Goal: Task Accomplishment & Management: Complete application form

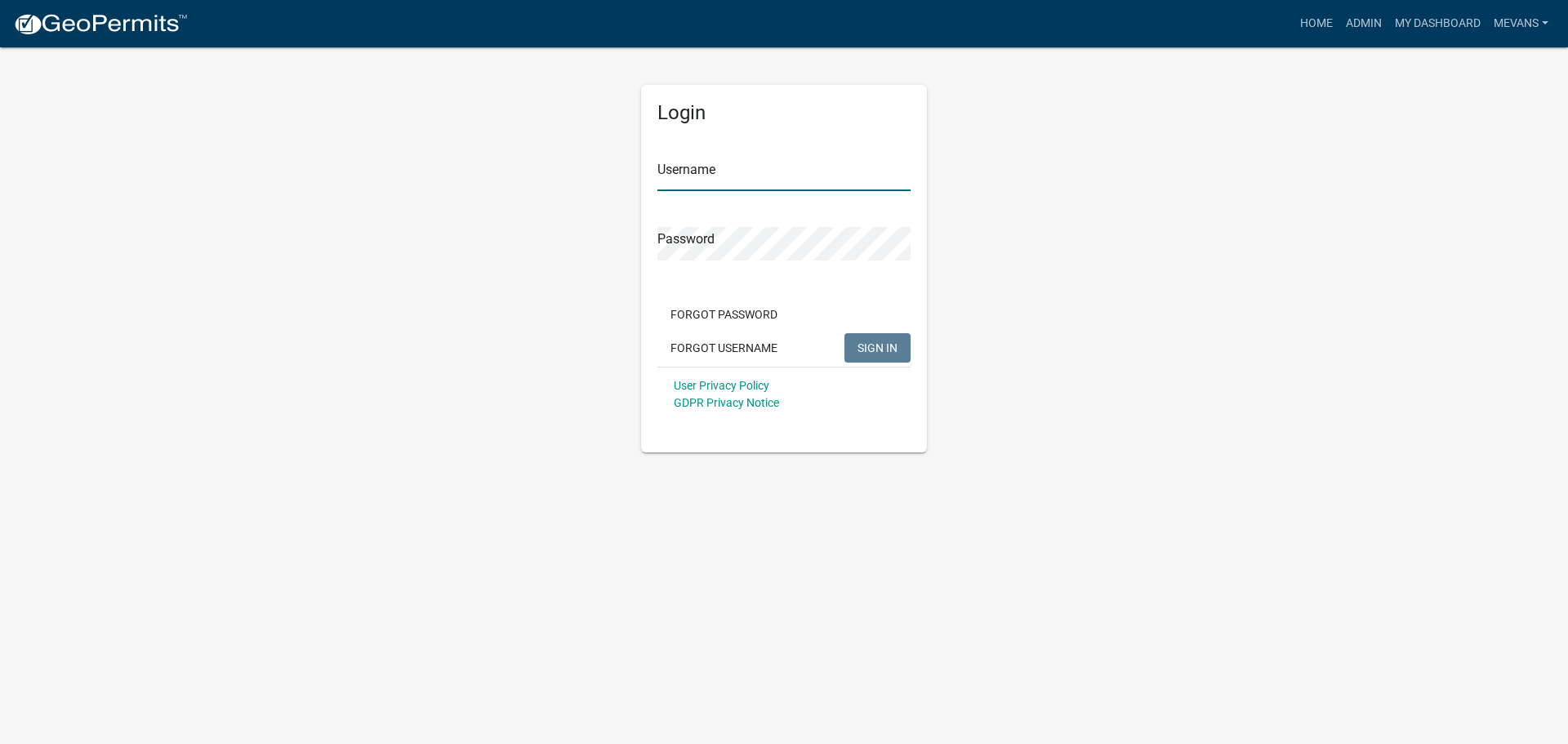
type input "Mevans"
click at [869, 340] on button "SIGN IN" at bounding box center [878, 347] width 66 height 29
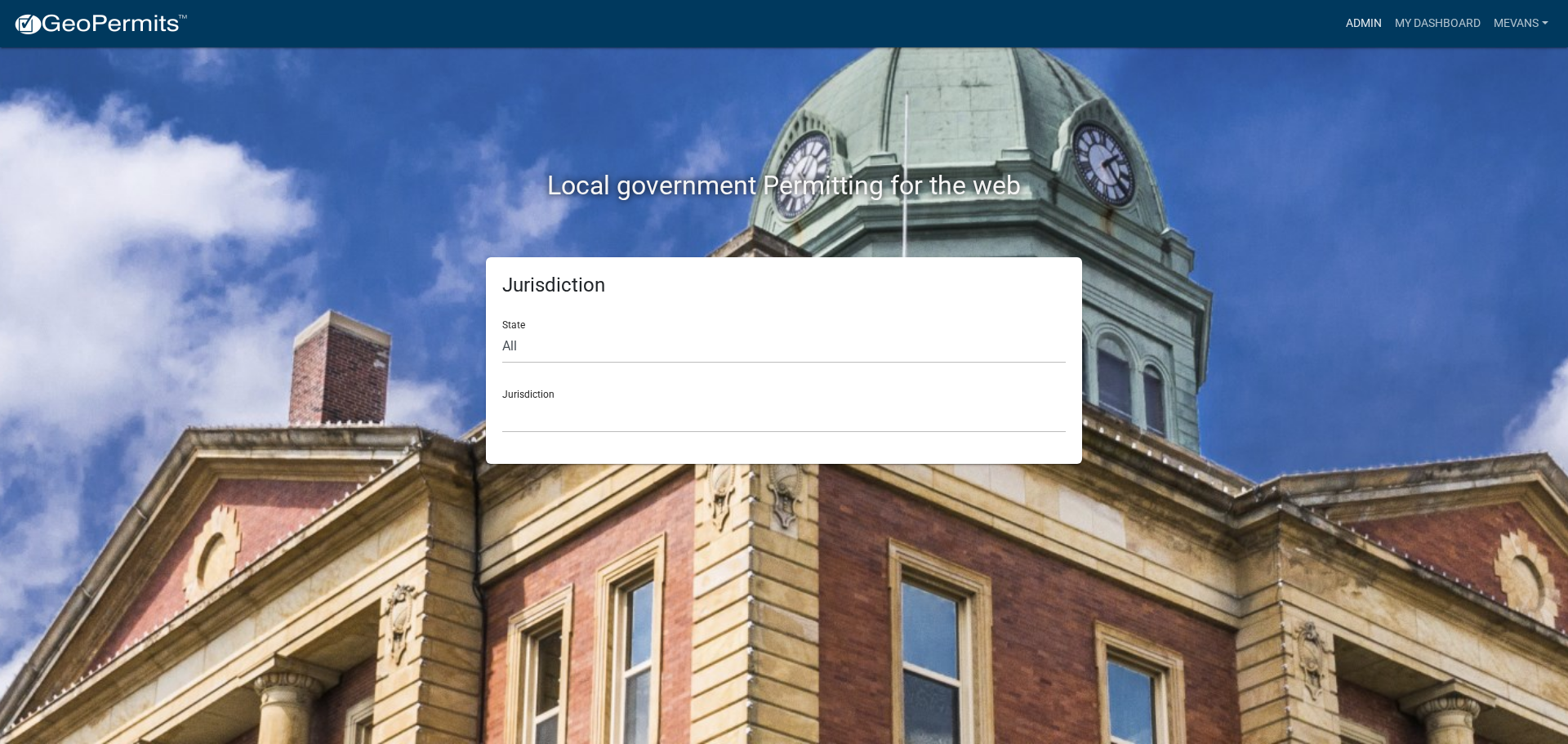
click at [1358, 13] on link "Admin" at bounding box center [1364, 24] width 49 height 31
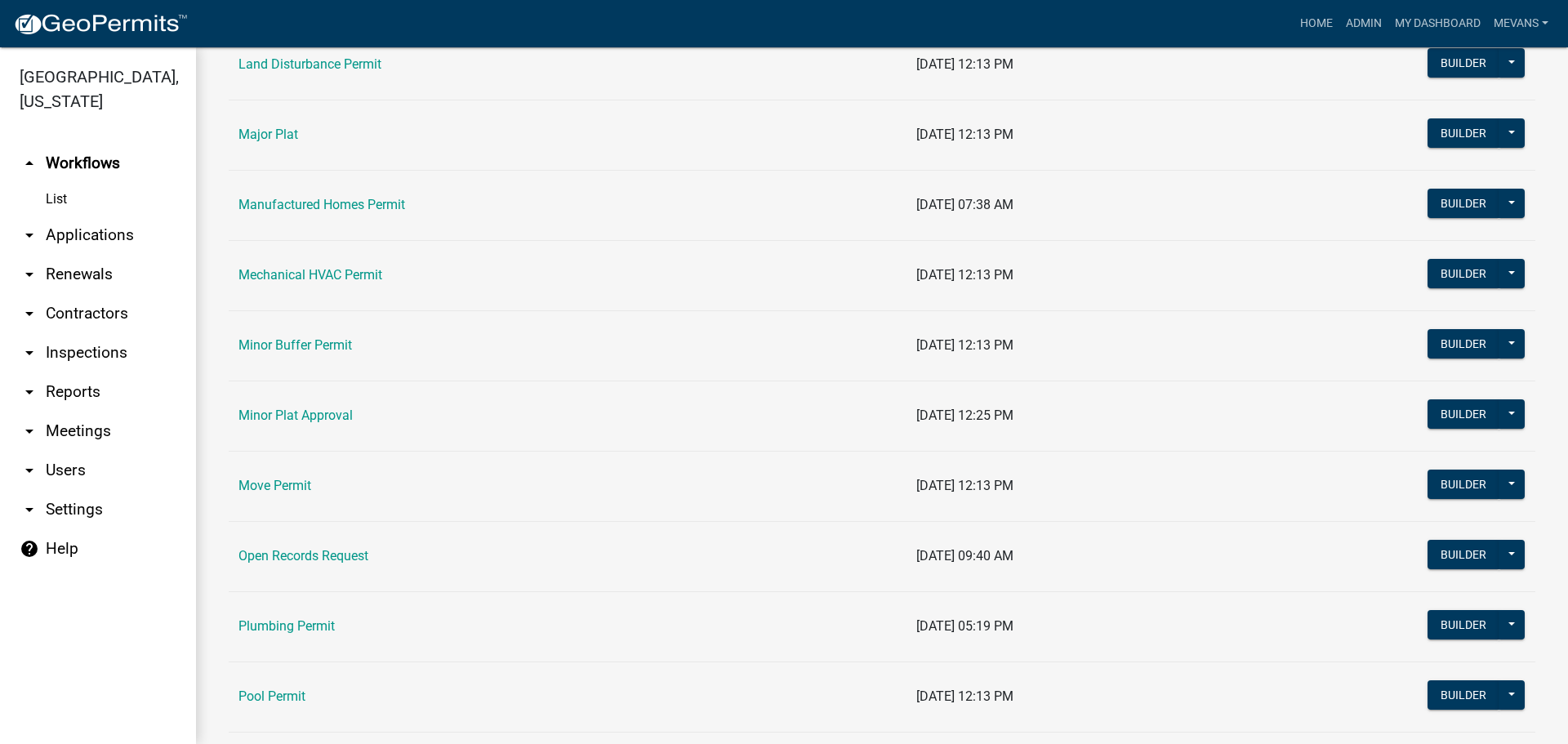
scroll to position [1877, 0]
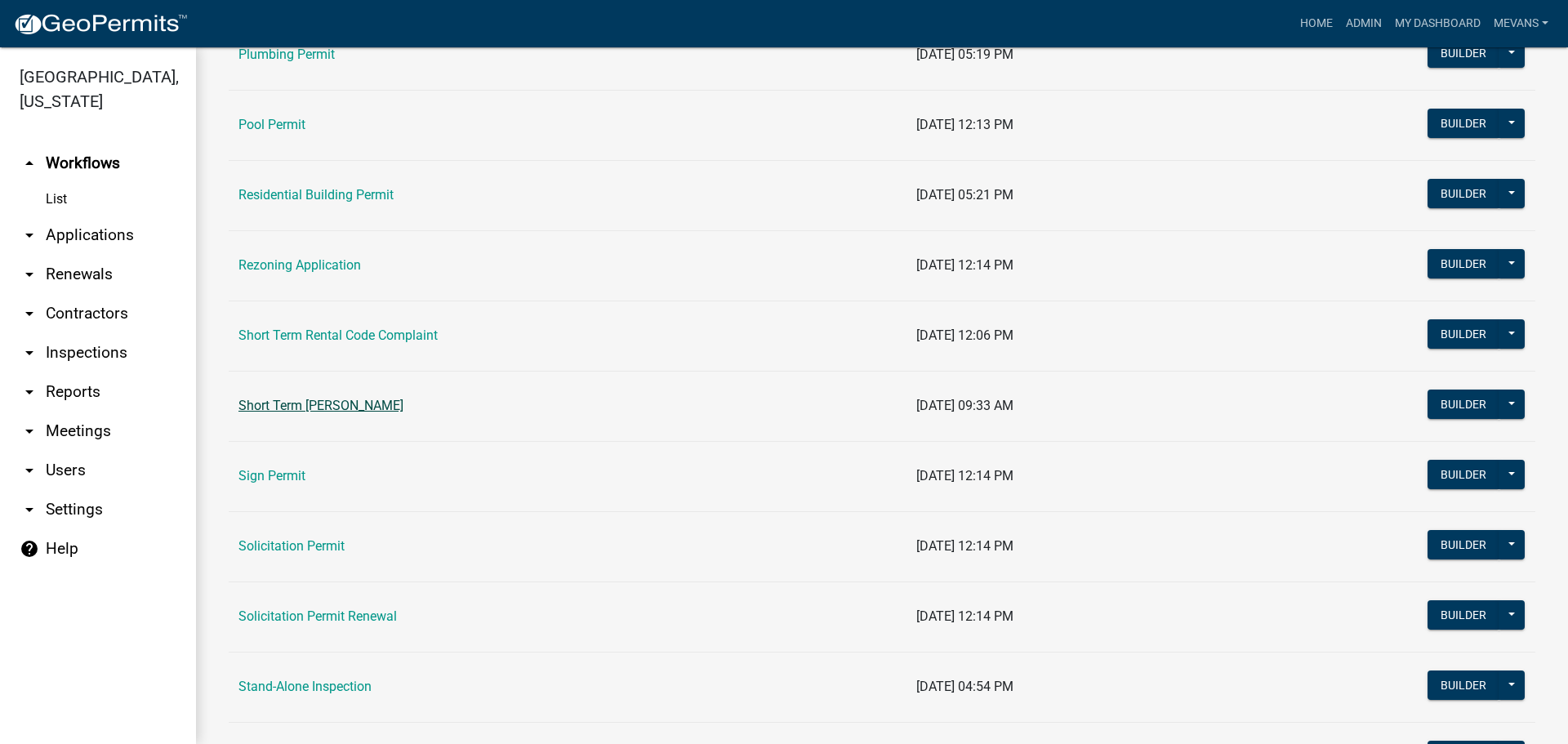
click at [369, 409] on link "Short Term [PERSON_NAME]" at bounding box center [321, 405] width 165 height 16
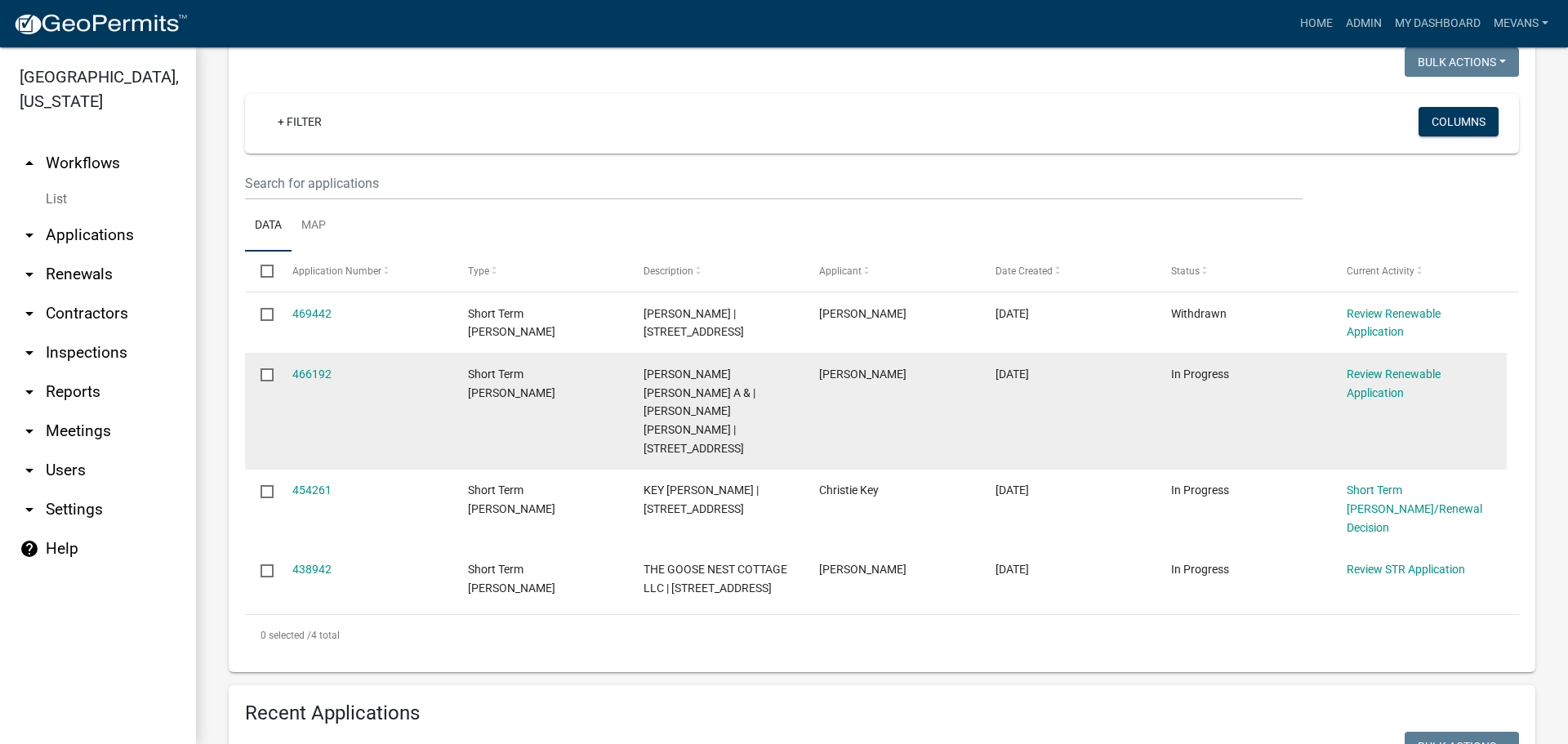
scroll to position [245, 0]
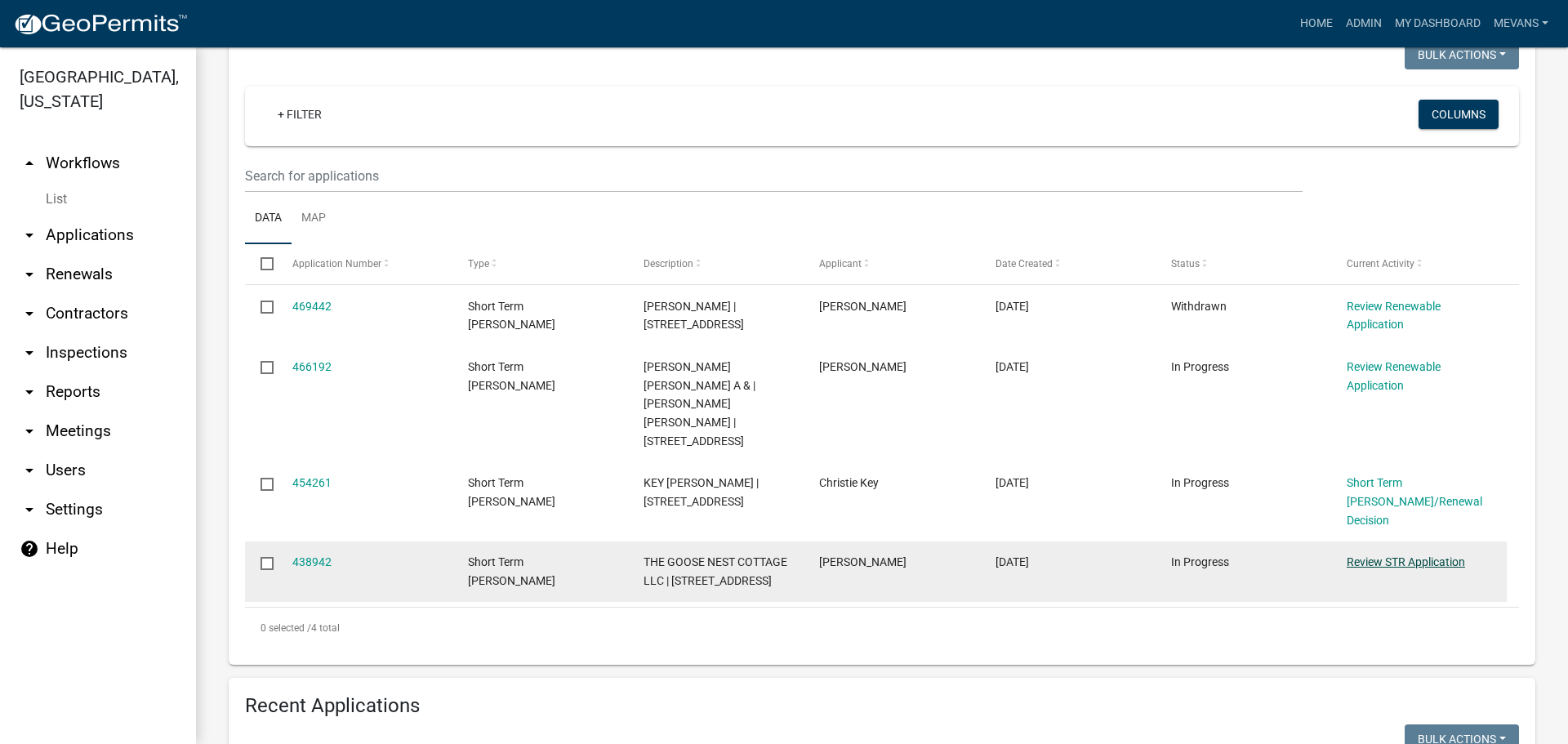
click at [1358, 555] on link "Review STR Application" at bounding box center [1406, 561] width 119 height 13
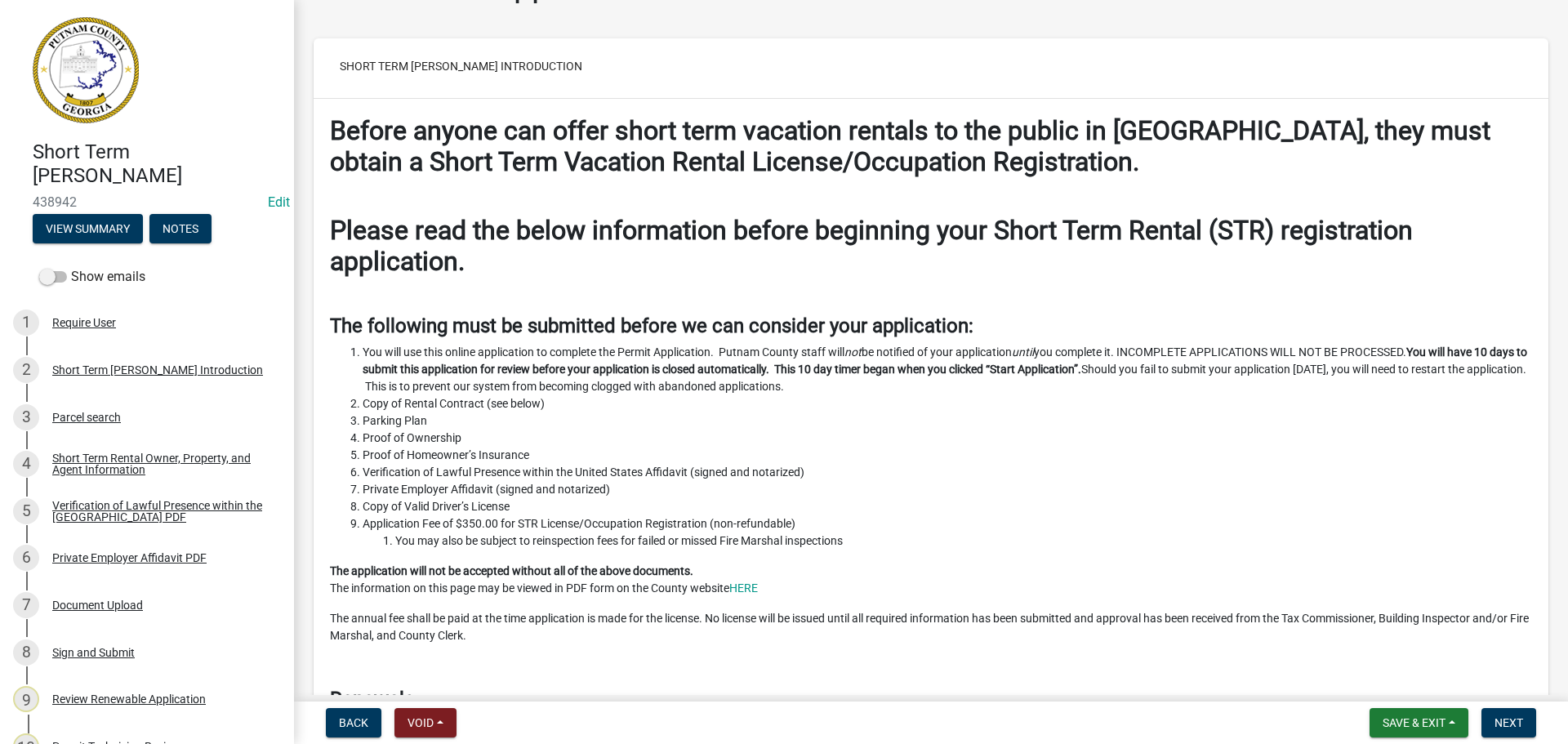
scroll to position [81, 0]
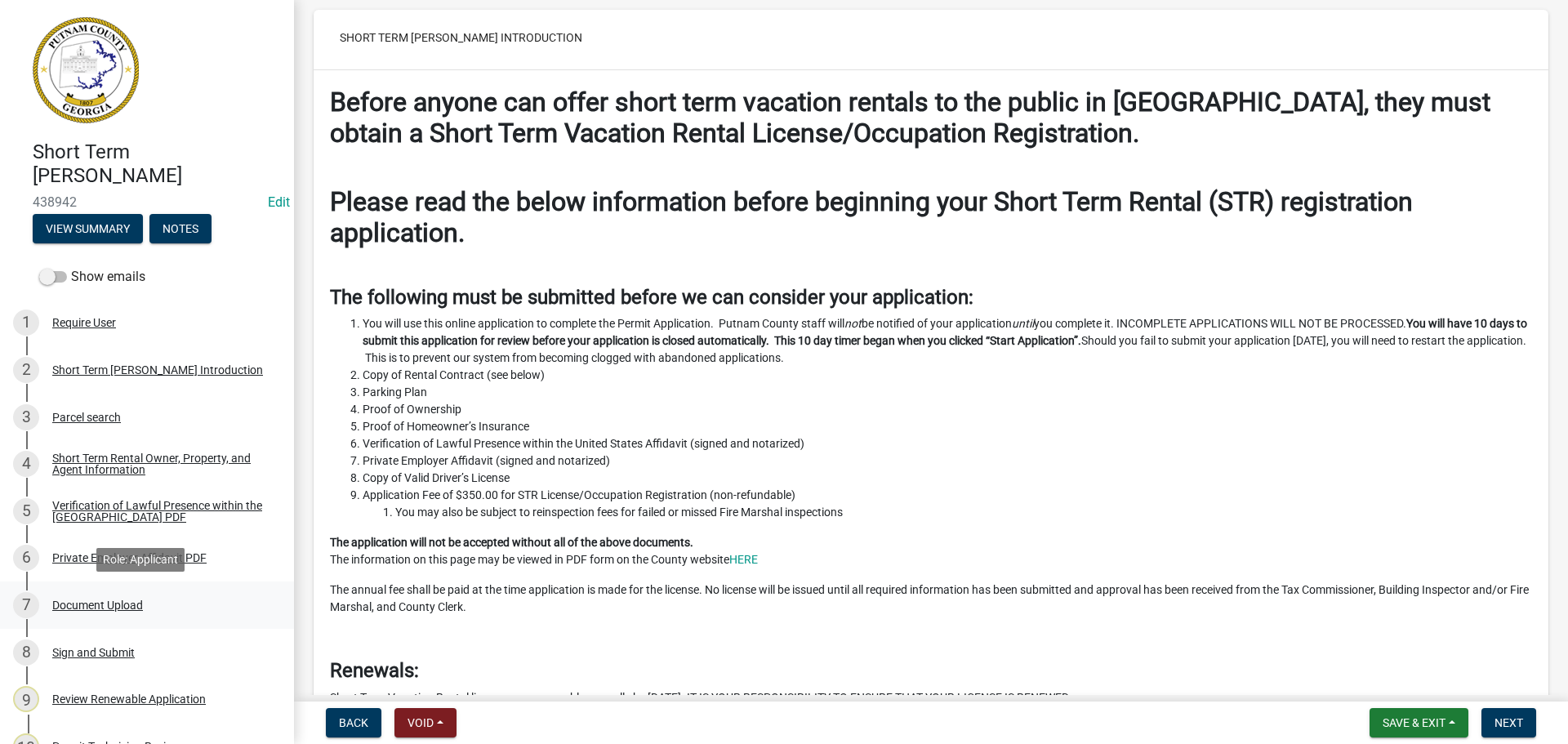
click at [79, 597] on div "7 Document Upload" at bounding box center [140, 605] width 255 height 27
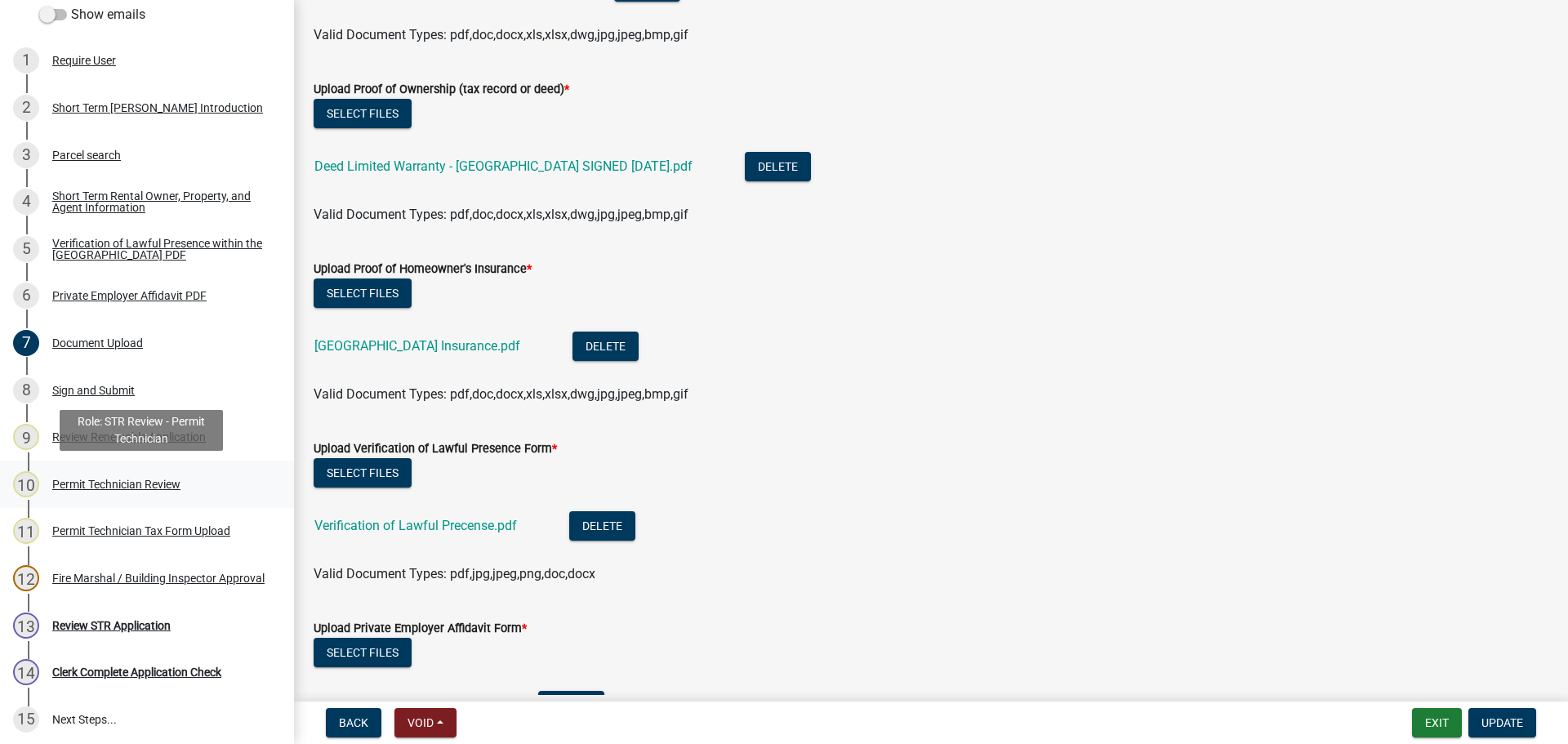
scroll to position [326, 0]
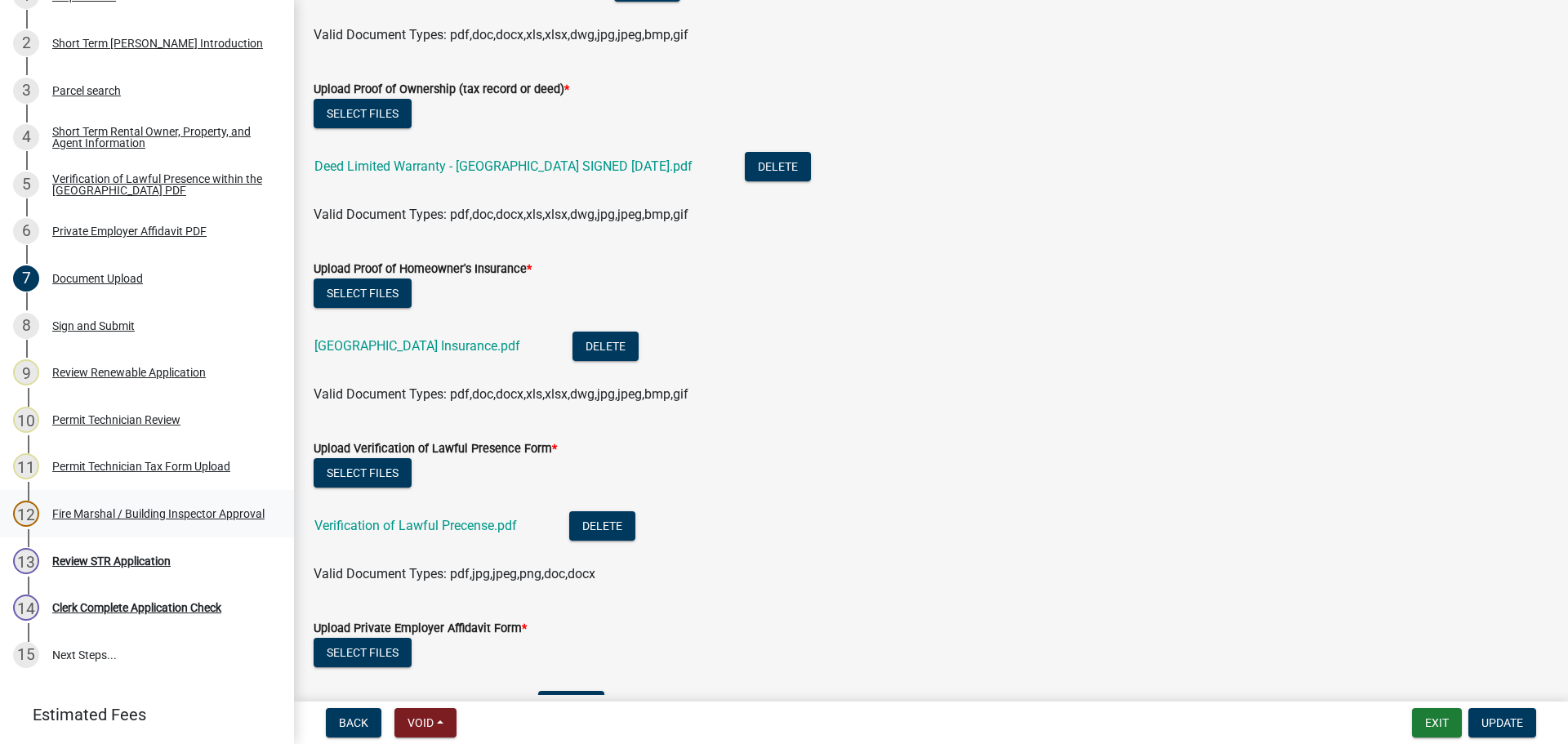
click at [87, 509] on div "Fire Marshal / Building Inspector Approval" at bounding box center [158, 514] width 212 height 12
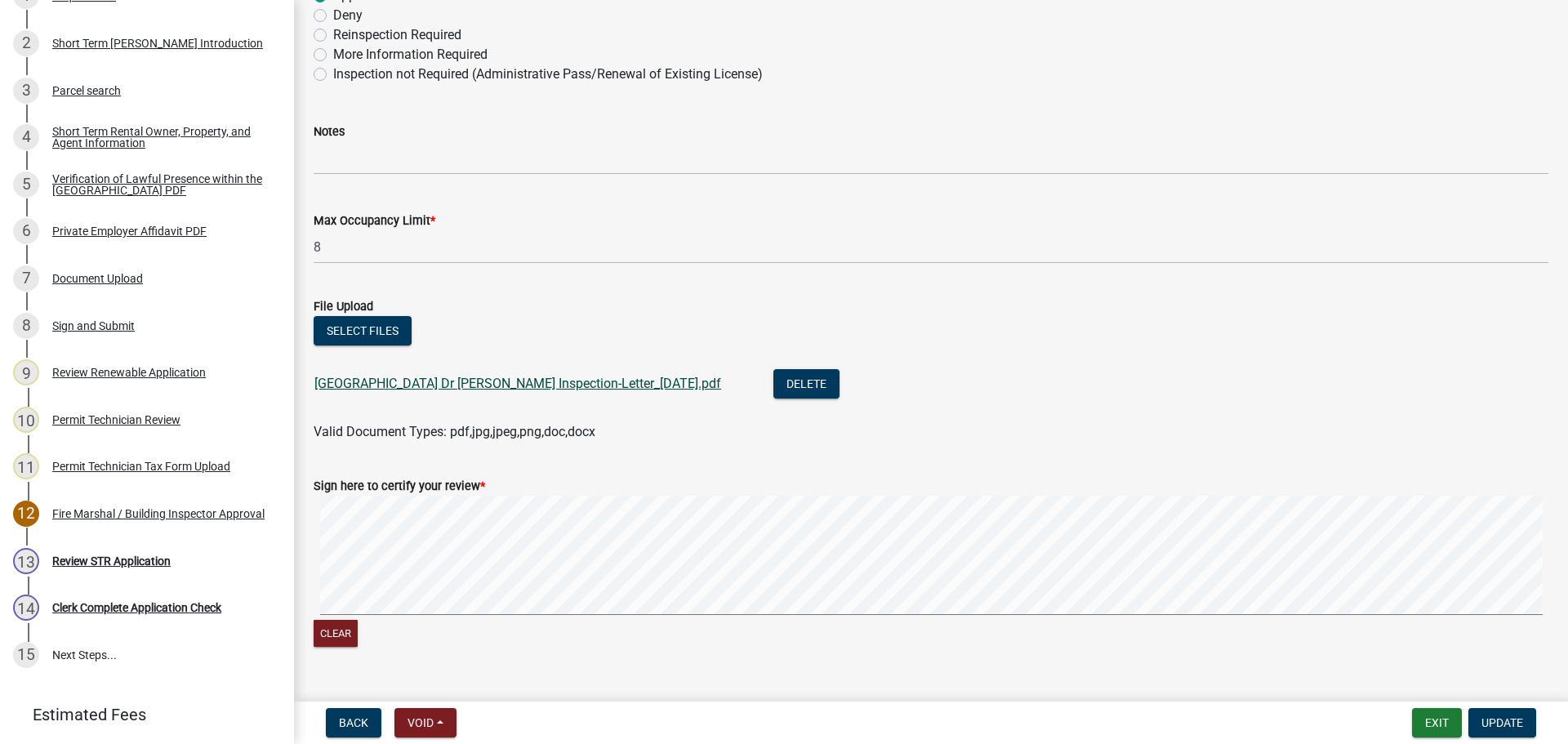
scroll to position [409, 0]
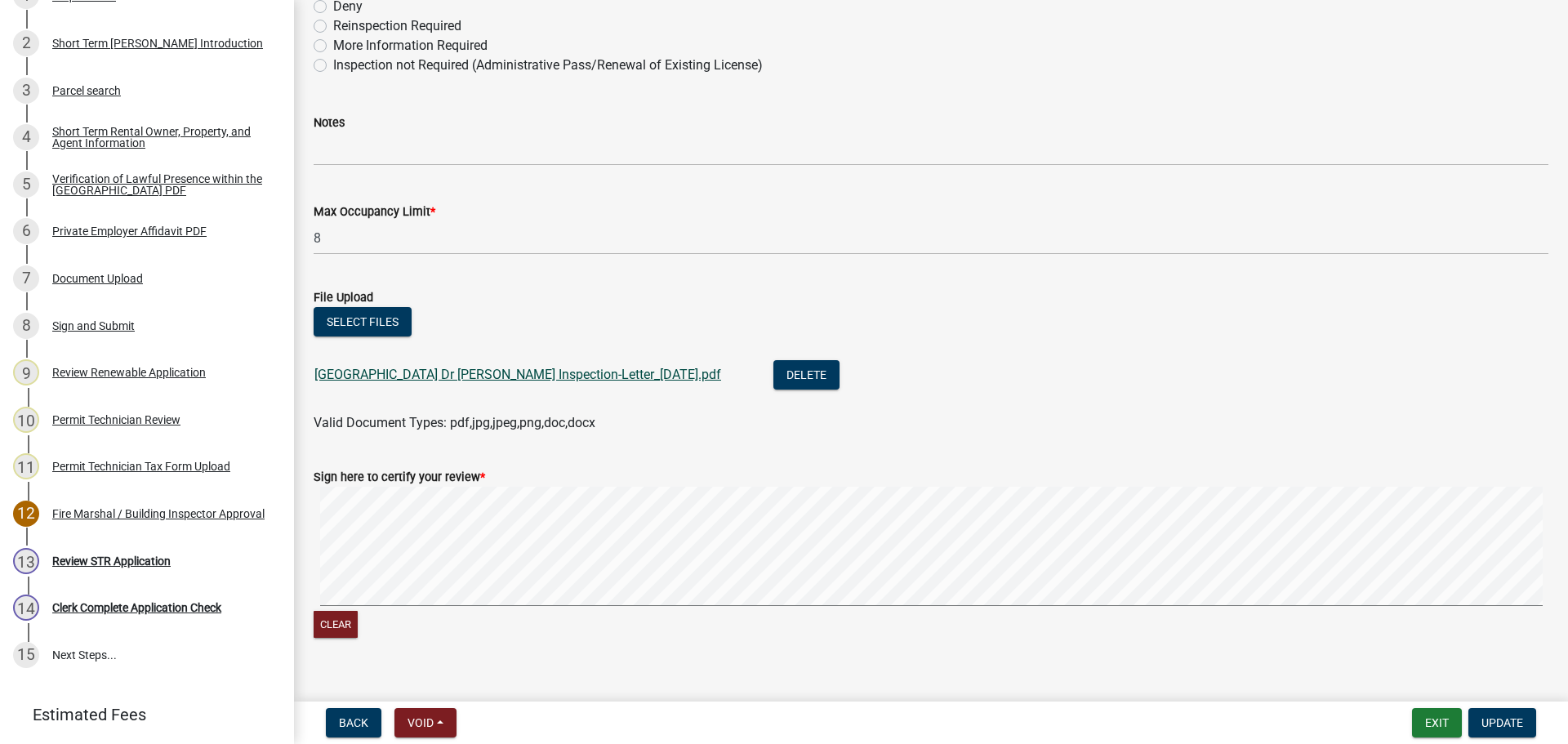
click at [380, 367] on link "[GEOGRAPHIC_DATA] Dr [PERSON_NAME] Inspection-Letter_[DATE].pdf" at bounding box center [517, 374] width 407 height 16
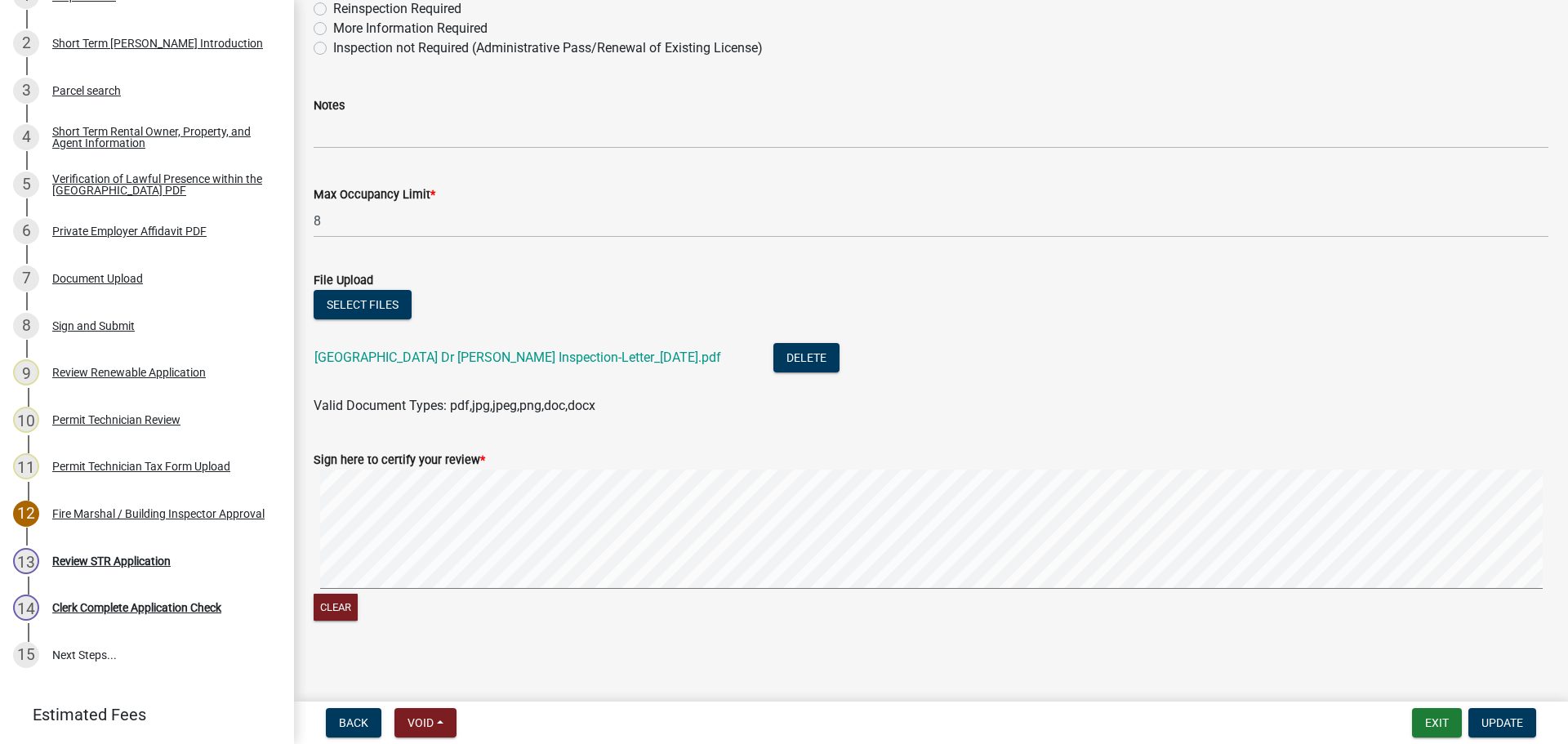
scroll to position [433, 0]
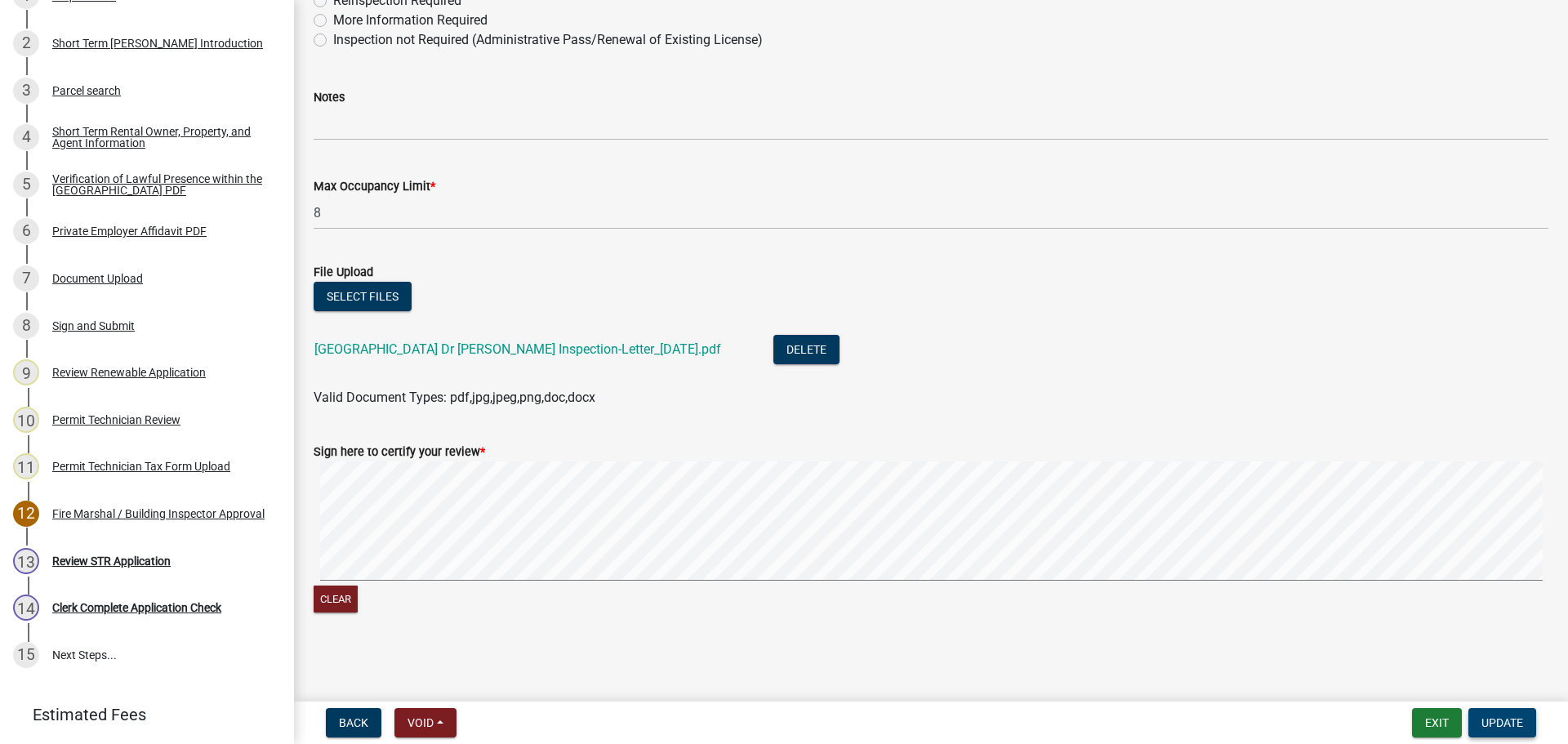
click at [1513, 715] on button "Update" at bounding box center [1502, 722] width 68 height 29
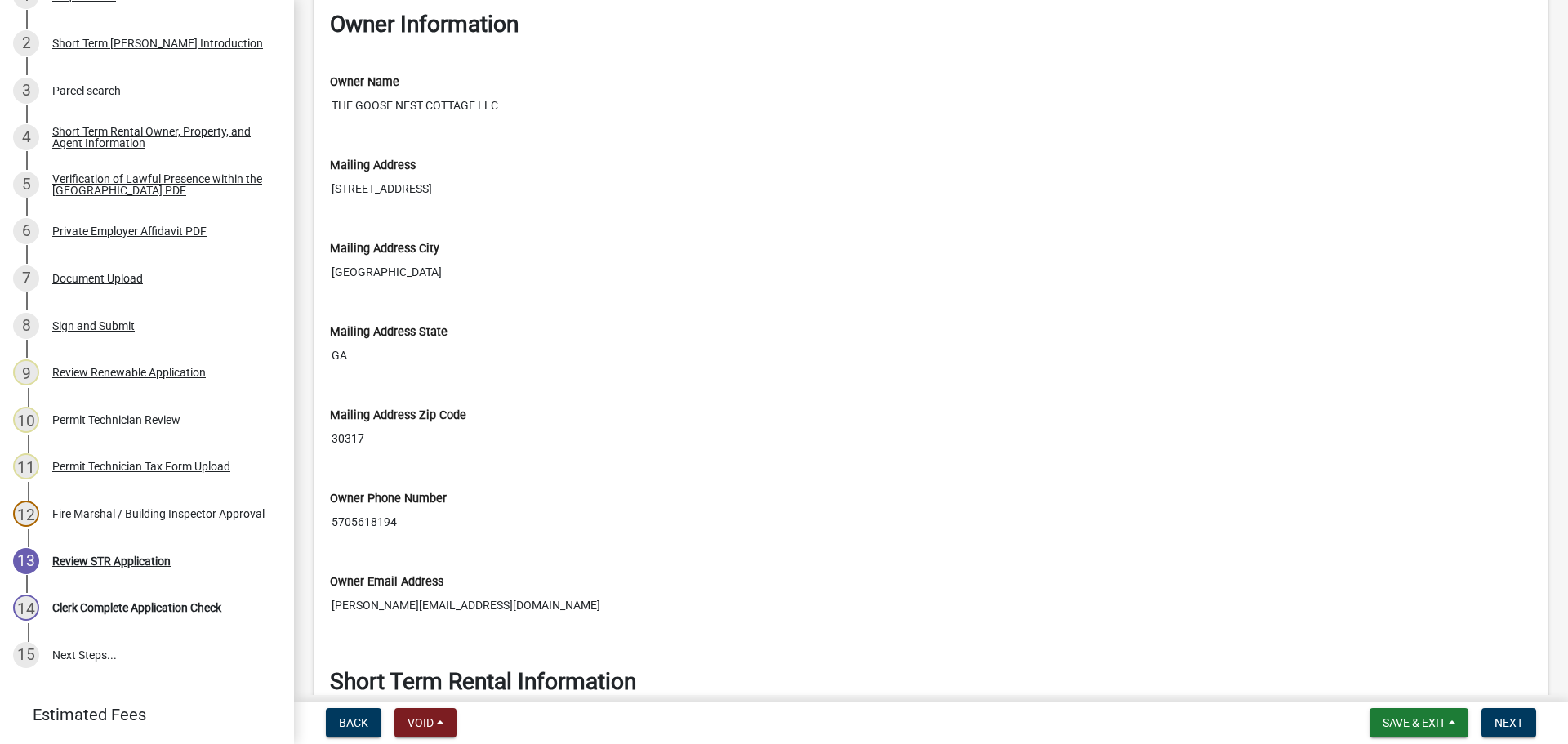
scroll to position [3347, 0]
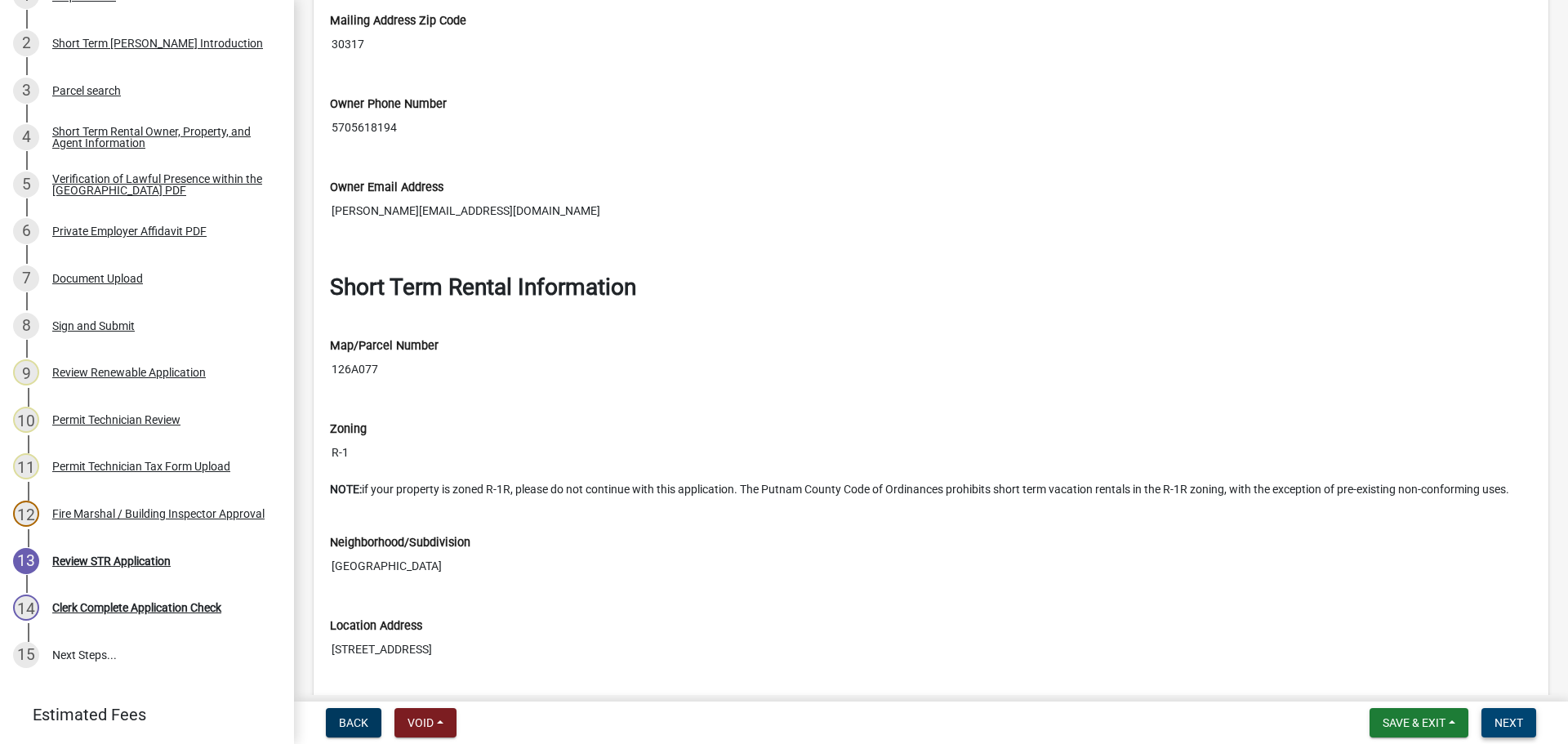
click at [1504, 722] on span "Next" at bounding box center [1509, 722] width 28 height 13
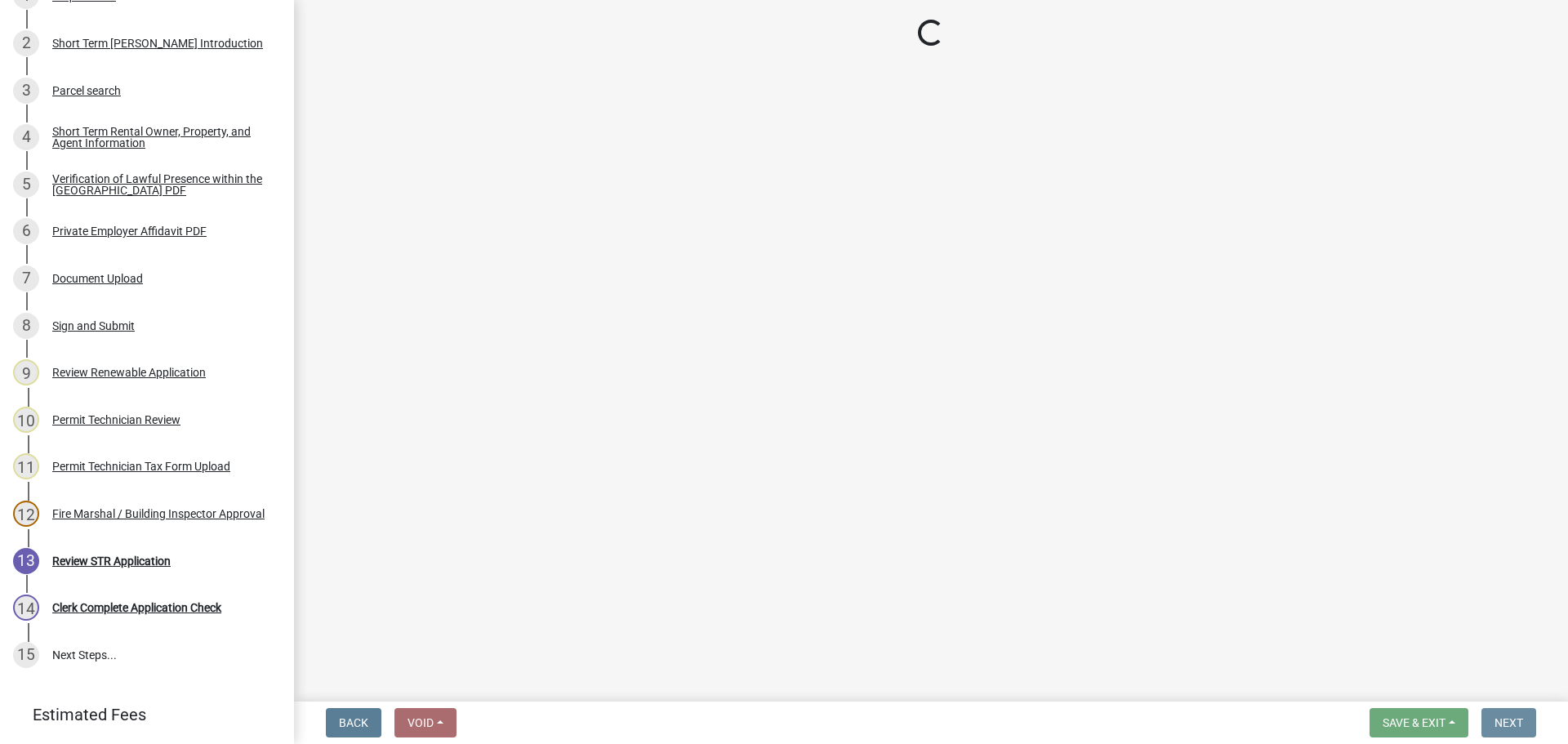
scroll to position [0, 0]
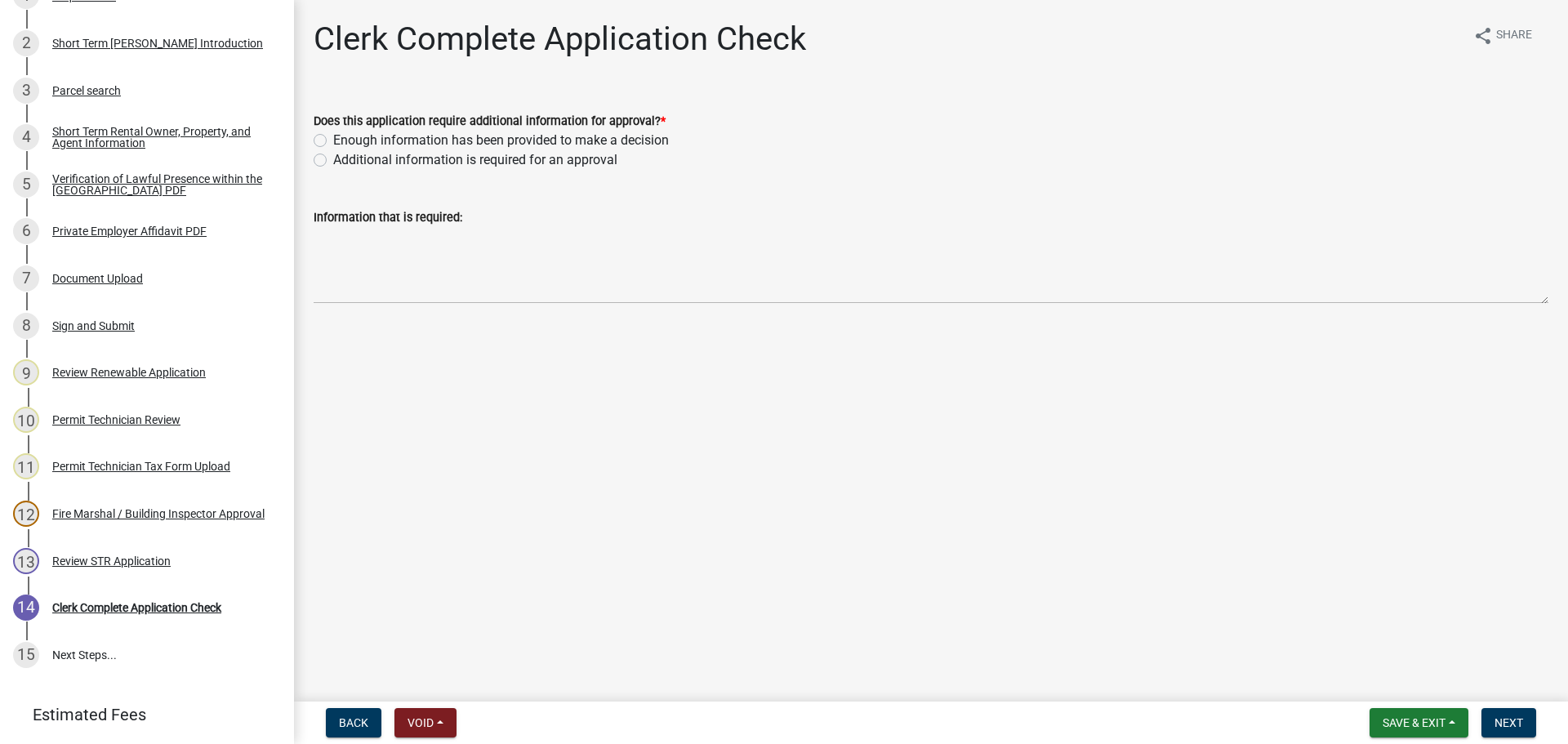
click at [333, 138] on label "Enough information has been provided to make a decision" at bounding box center [500, 140] width 336 height 19
click at [333, 138] on input "Enough information has been provided to make a decision" at bounding box center [338, 136] width 11 height 11
radio input "true"
click at [1526, 715] on button "Next" at bounding box center [1509, 722] width 55 height 29
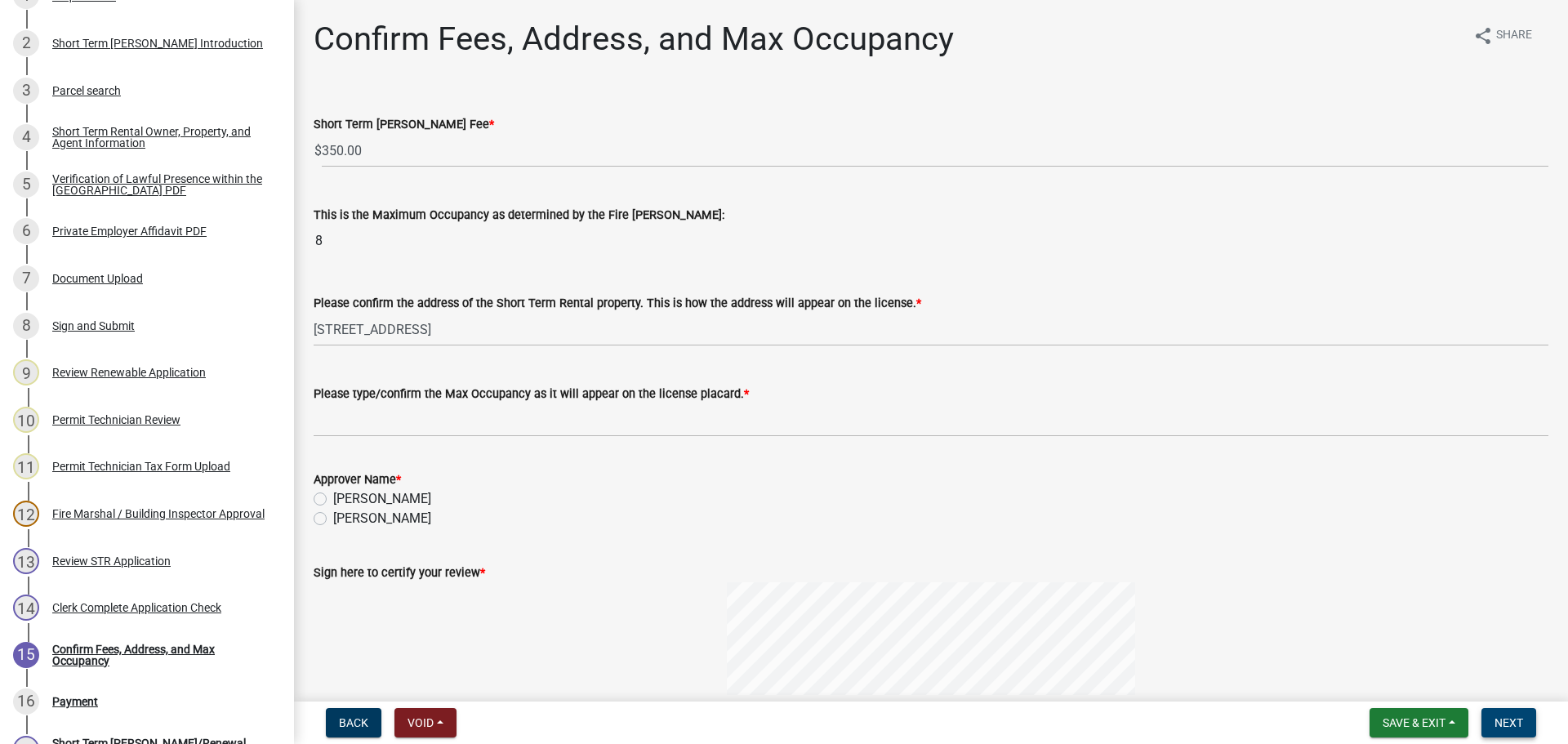
scroll to position [468, 0]
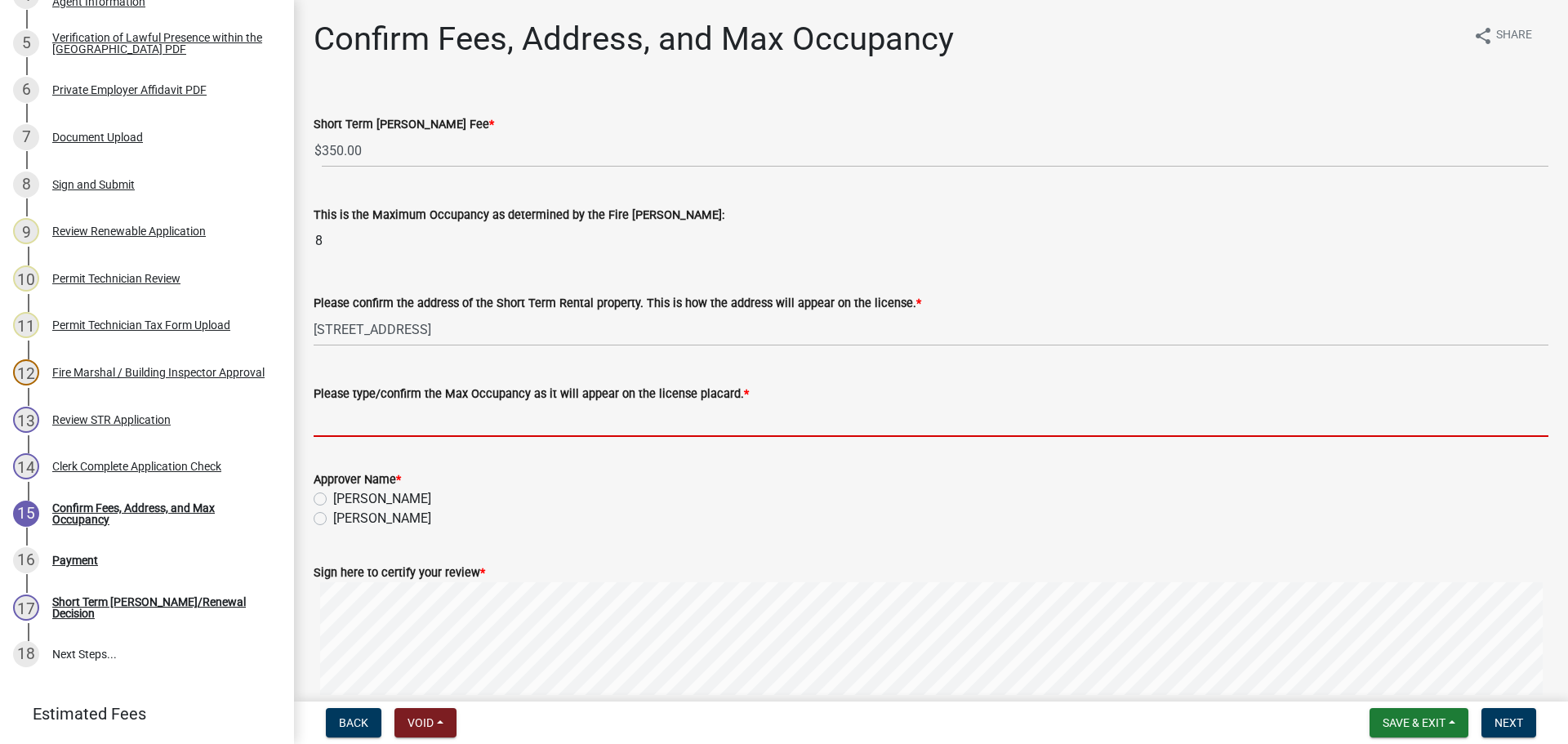
click at [460, 423] on input "Please type/confirm the Max Occupancy as it will appear on the license placard.…" at bounding box center [931, 420] width 1235 height 34
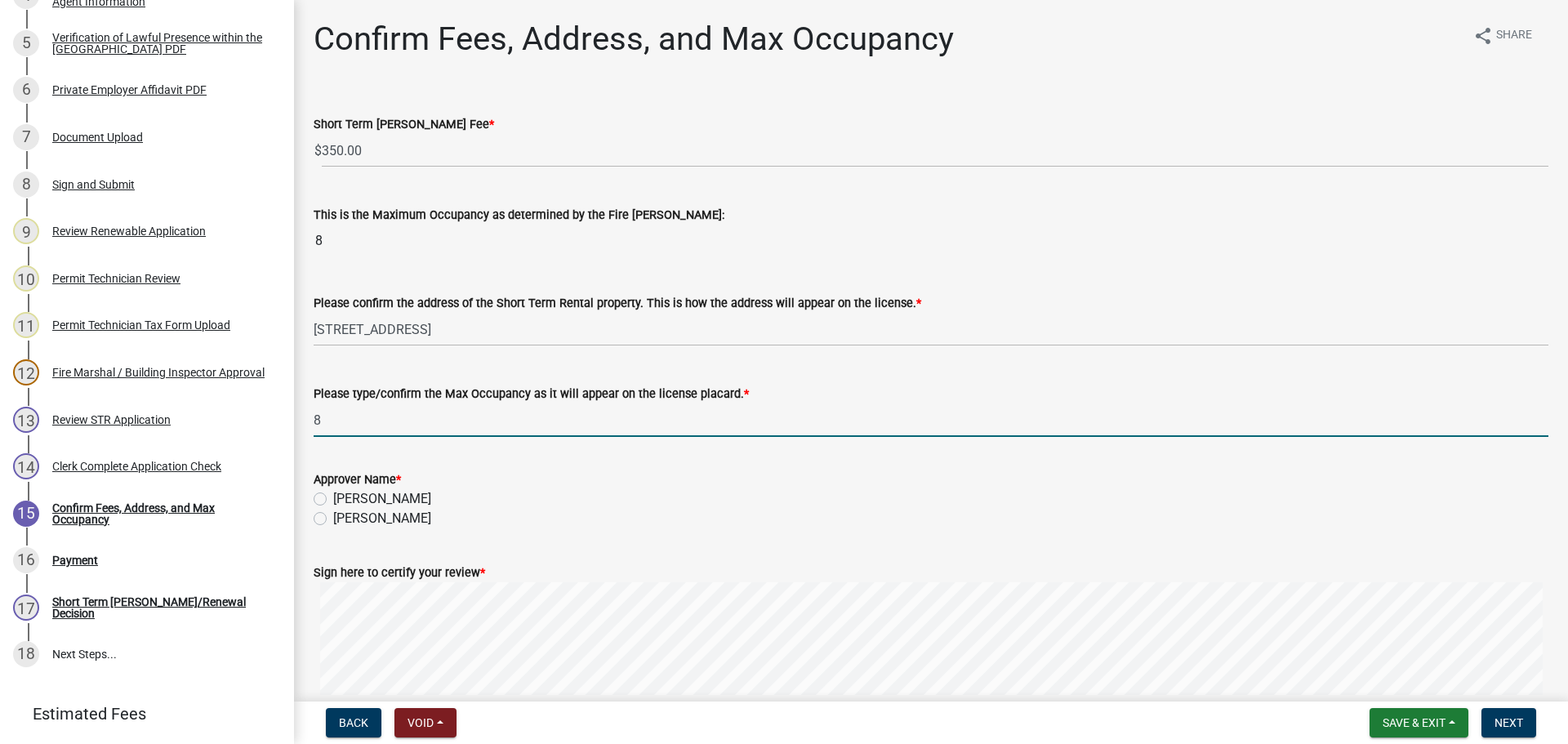
type input "8"
click at [333, 518] on label "[PERSON_NAME]" at bounding box center [381, 517] width 98 height 19
click at [333, 518] on input "[PERSON_NAME]" at bounding box center [338, 514] width 11 height 11
radio input "true"
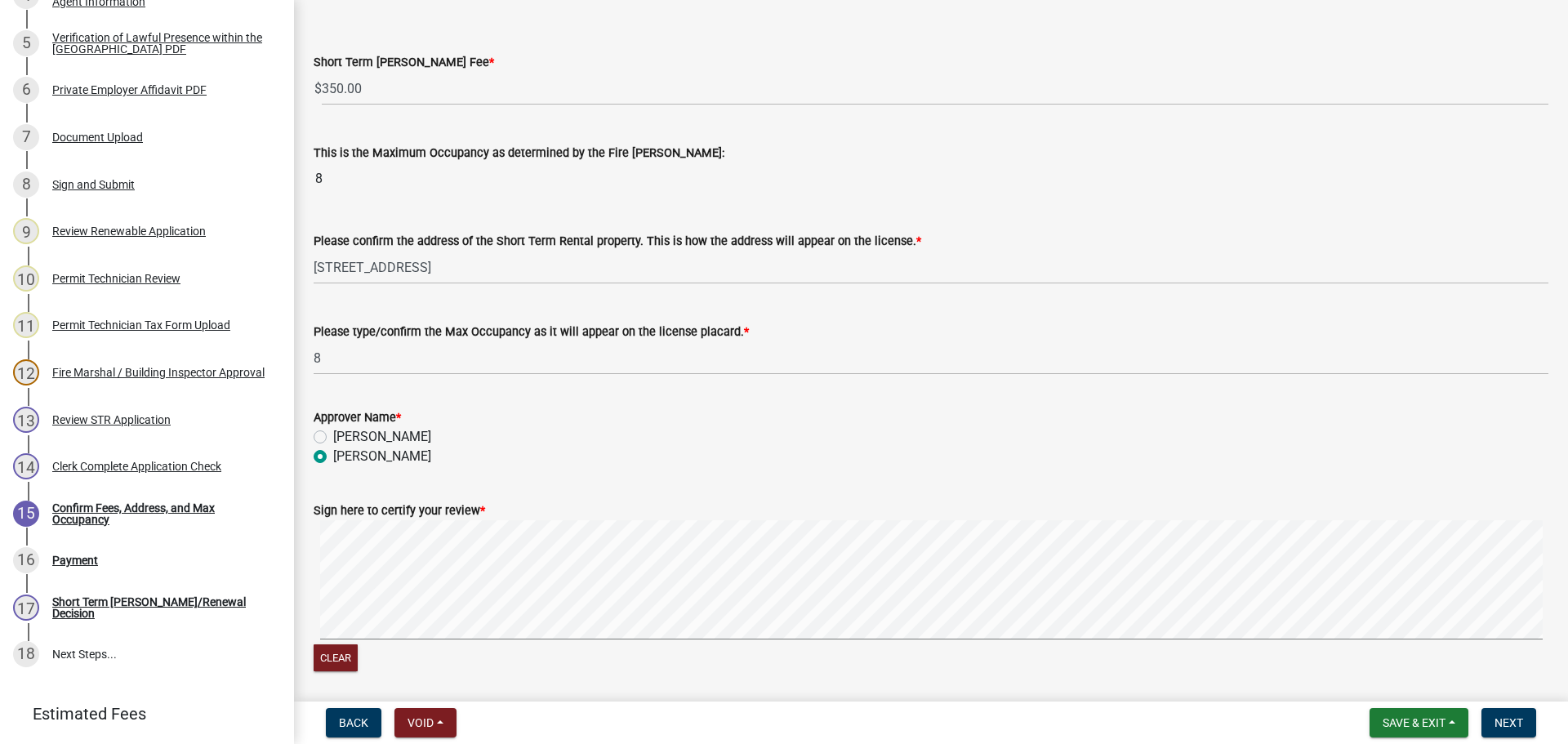
scroll to position [121, 0]
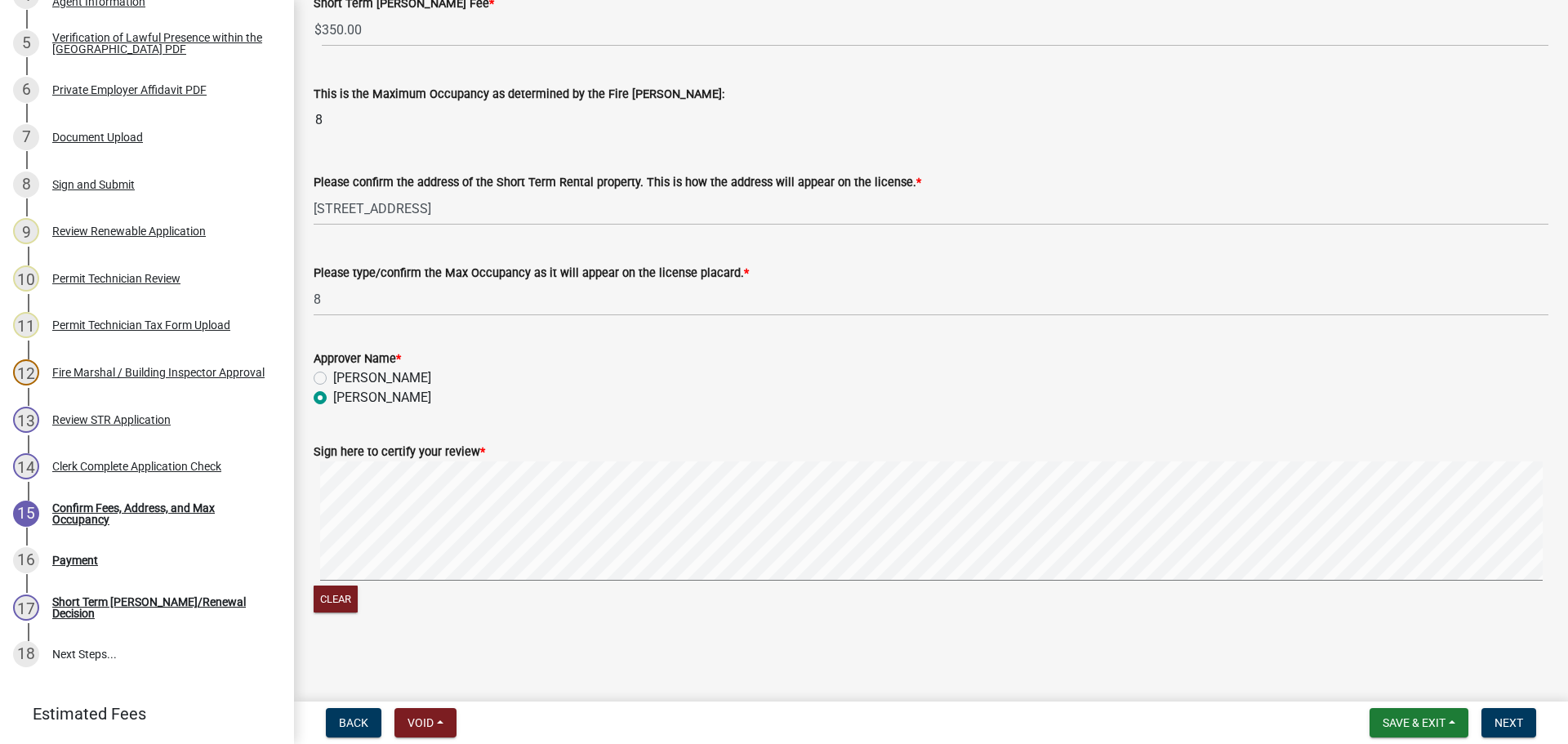
click at [410, 592] on div "Clear" at bounding box center [931, 539] width 1235 height 155
click at [1518, 719] on span "Next" at bounding box center [1509, 722] width 28 height 13
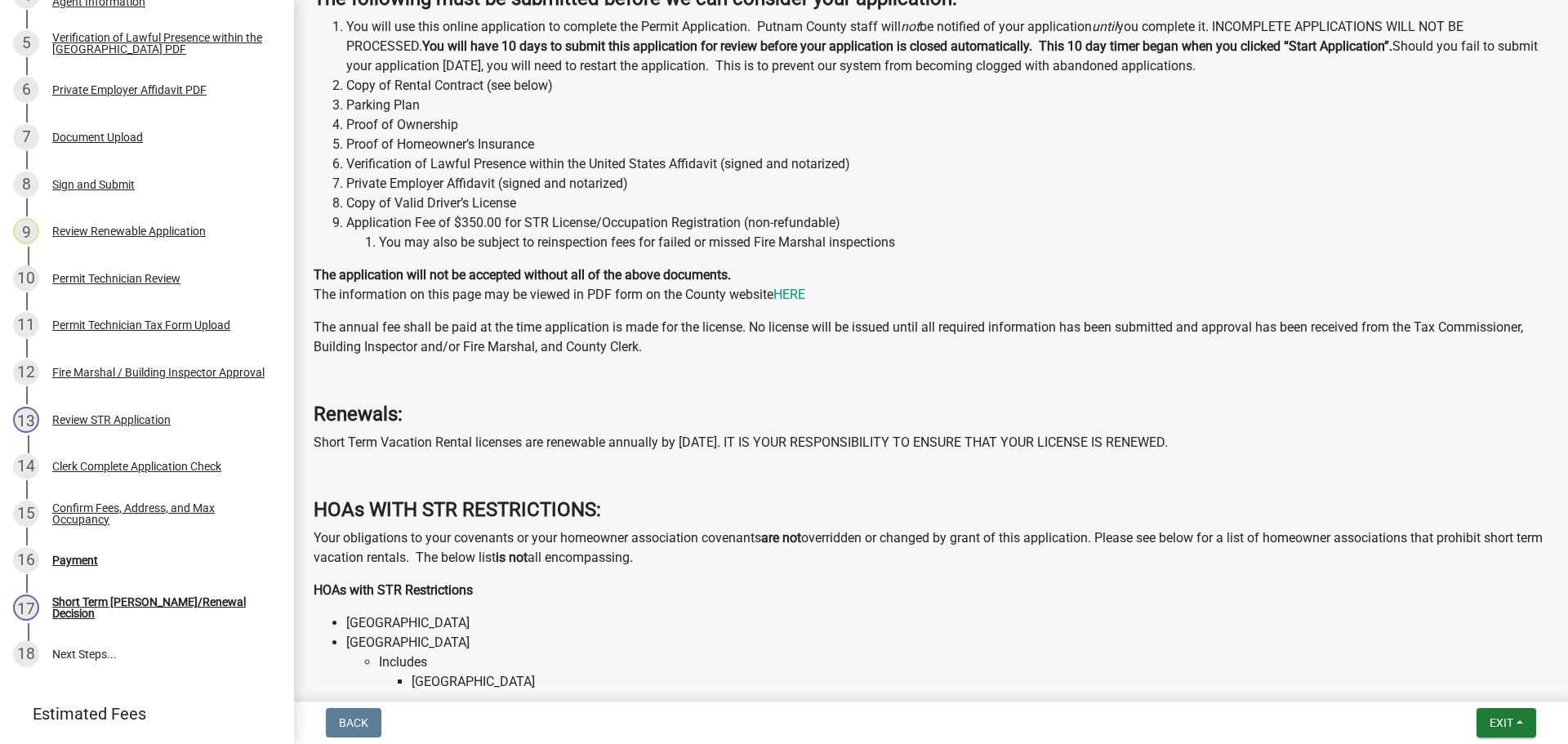
scroll to position [571, 0]
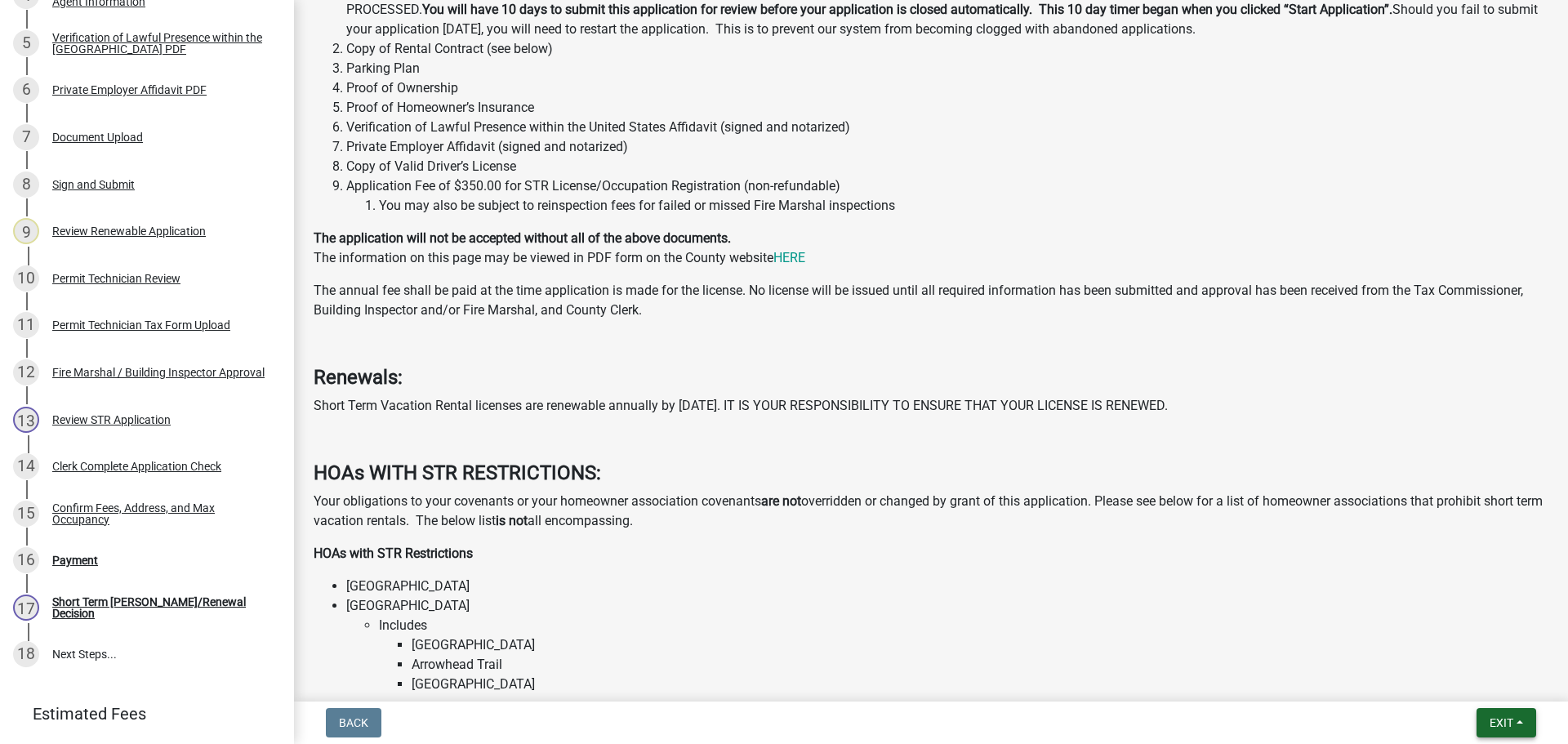
click at [1492, 713] on button "Exit" at bounding box center [1506, 722] width 59 height 29
click at [1481, 673] on button "Save & Exit" at bounding box center [1470, 680] width 131 height 39
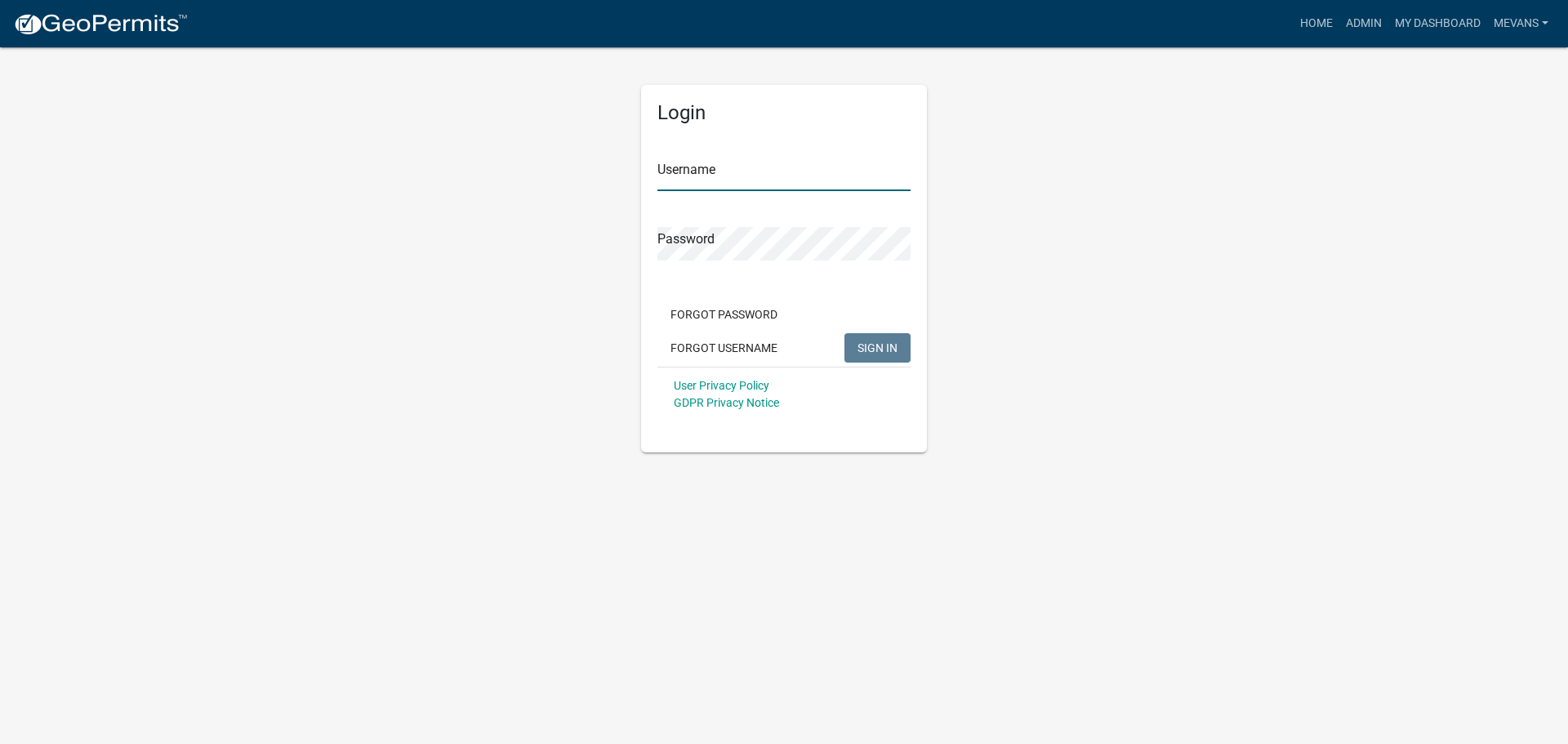
type input "Mevans"
click at [889, 352] on span "SIGN IN" at bounding box center [878, 346] width 40 height 13
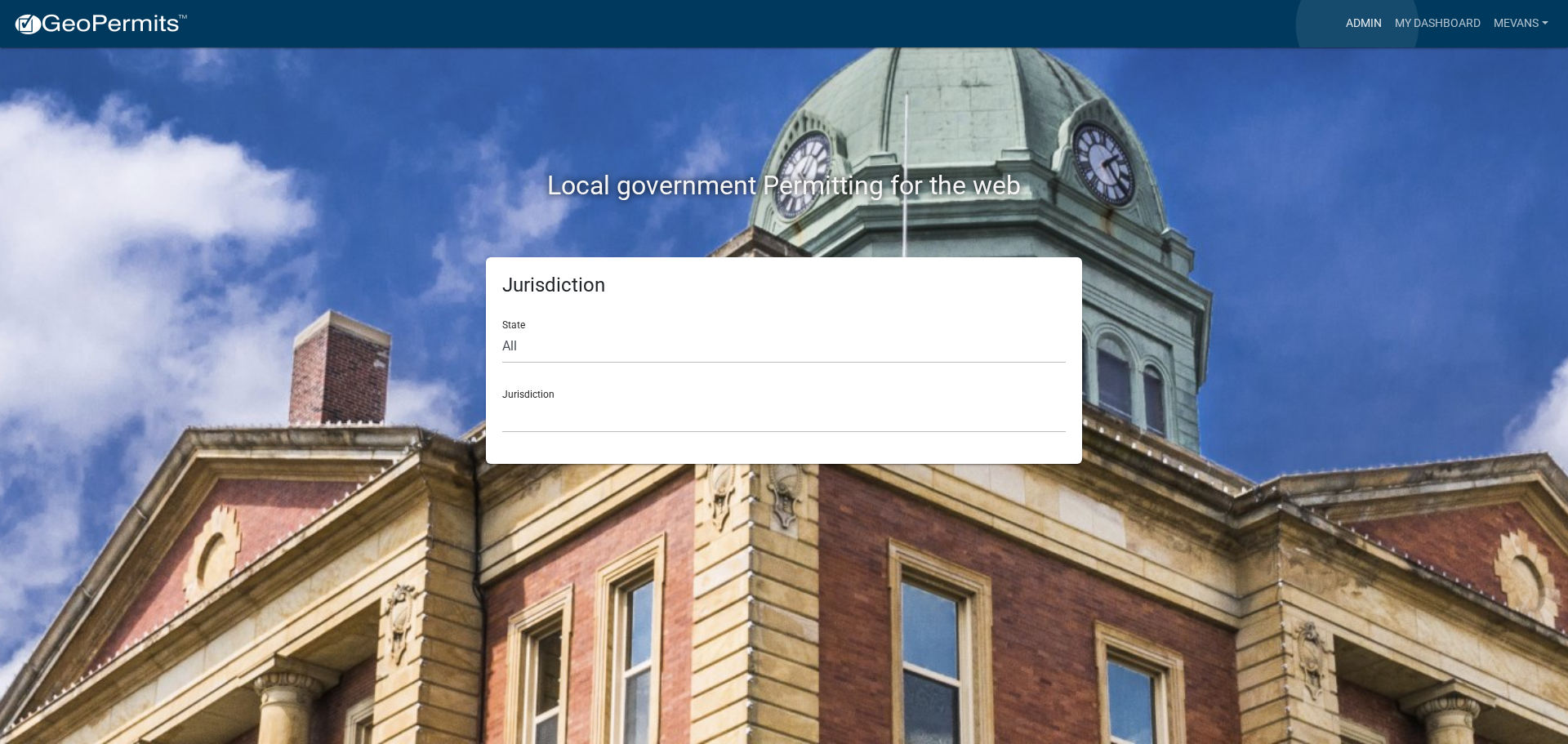
click at [1358, 26] on link "Admin" at bounding box center [1364, 24] width 49 height 31
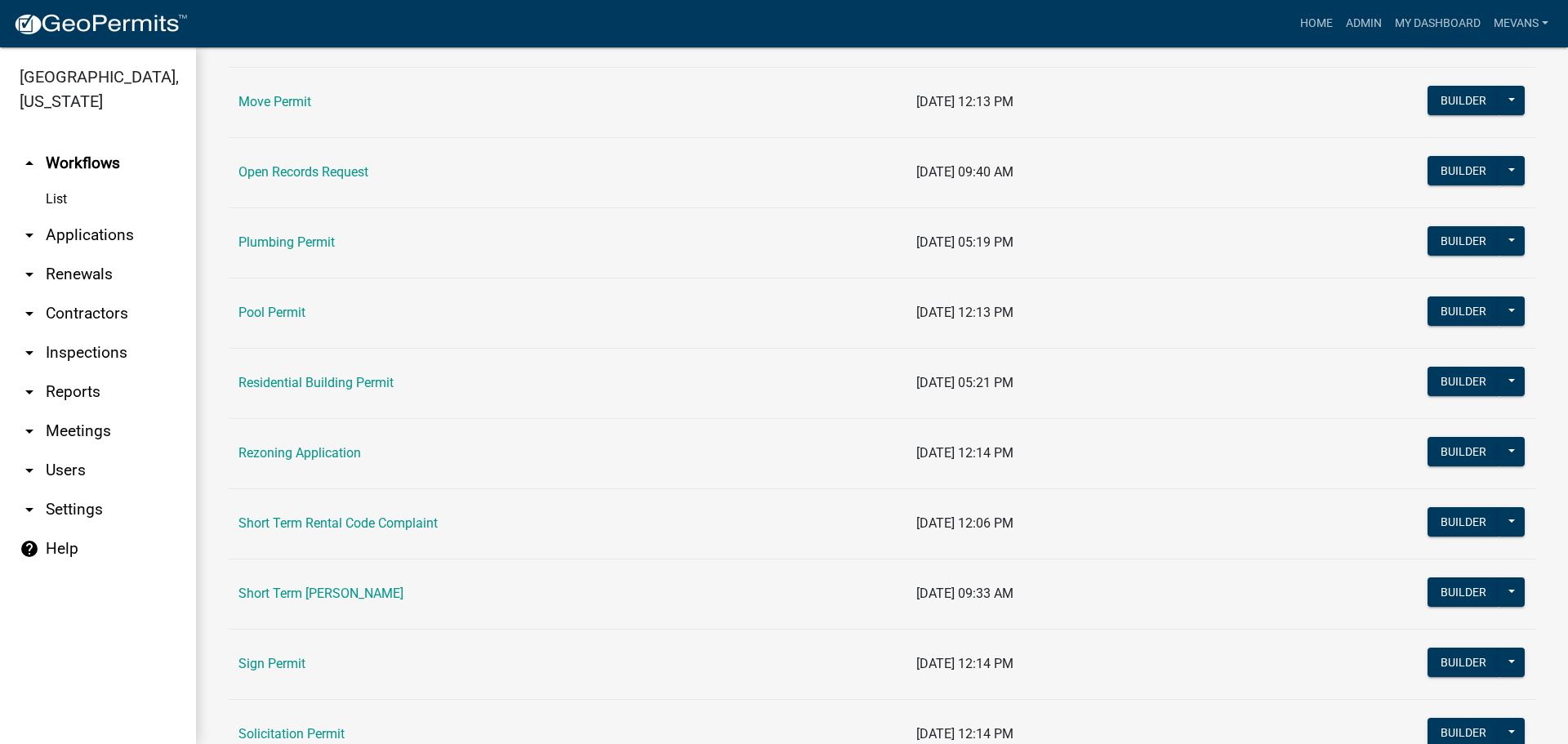
scroll to position [1715, 0]
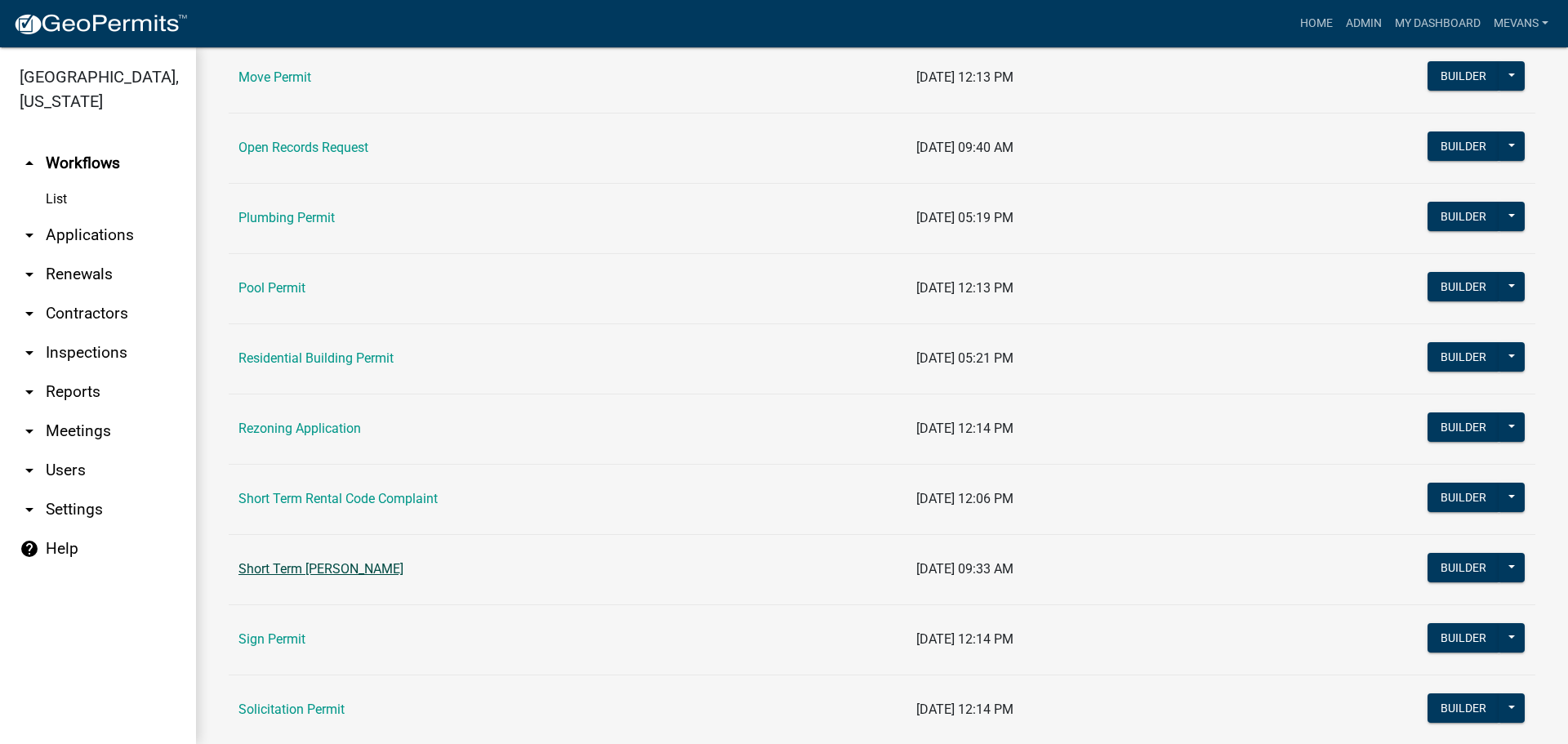
click at [346, 569] on link "Short Term [PERSON_NAME]" at bounding box center [321, 569] width 165 height 16
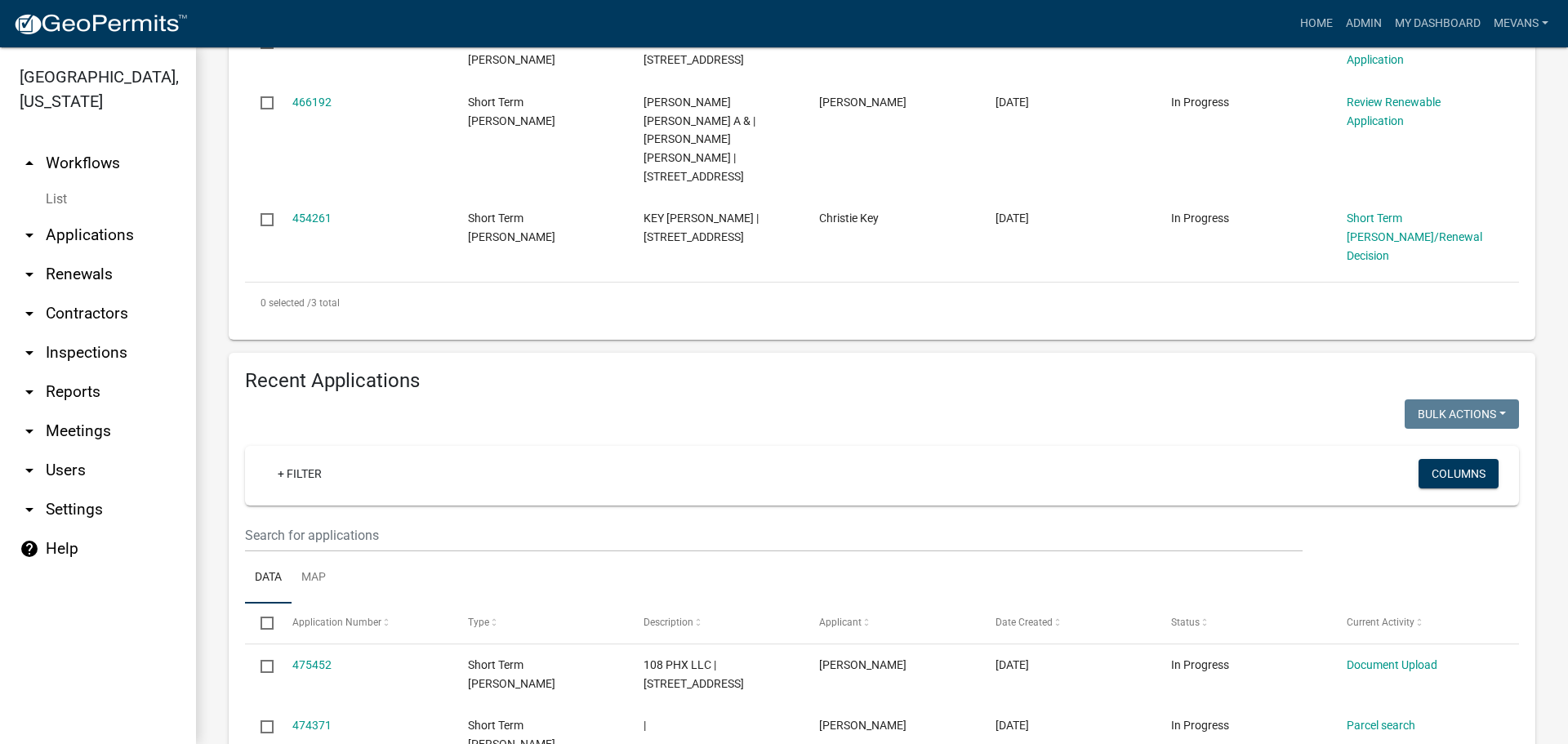
scroll to position [571, 0]
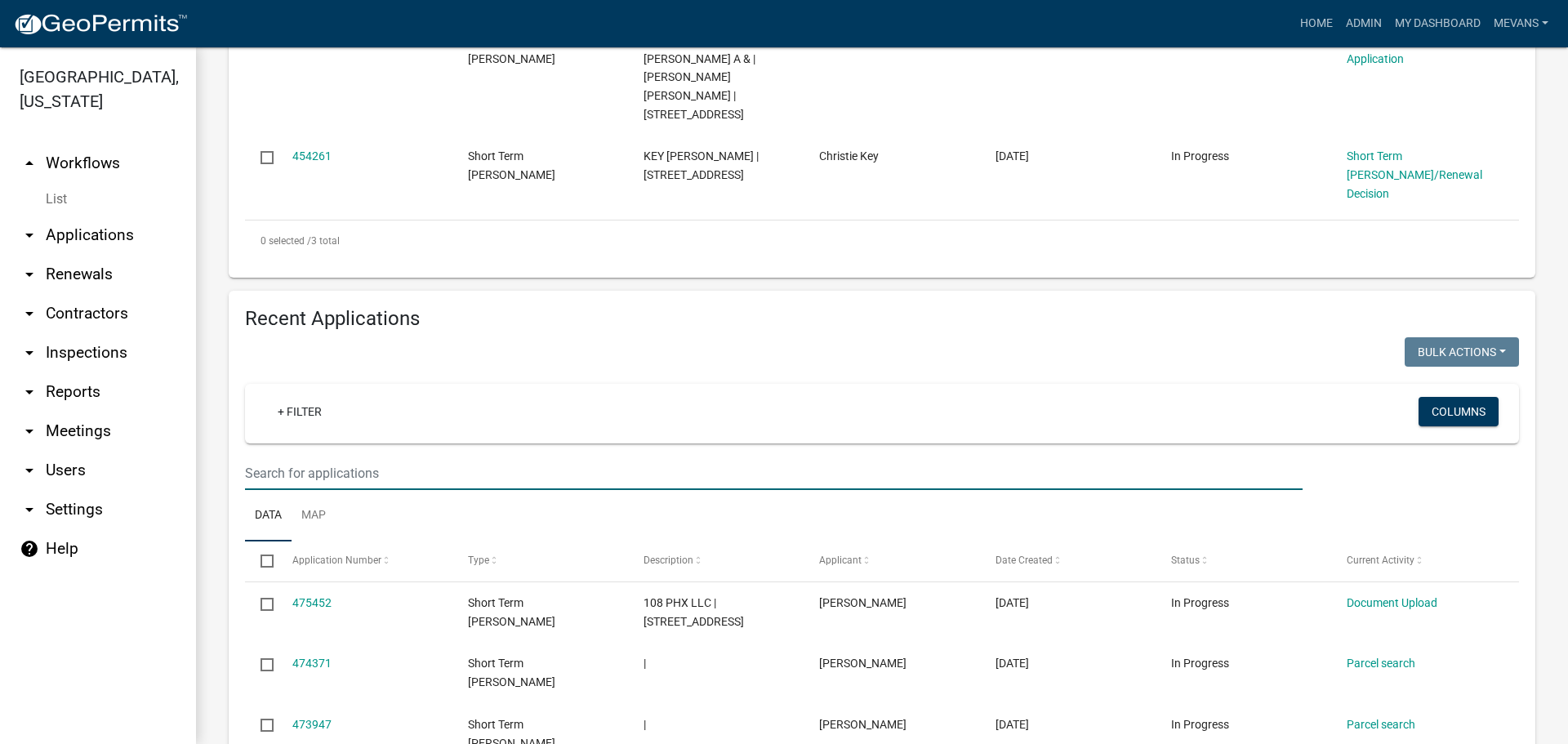
click at [363, 456] on input "text" at bounding box center [773, 473] width 1058 height 34
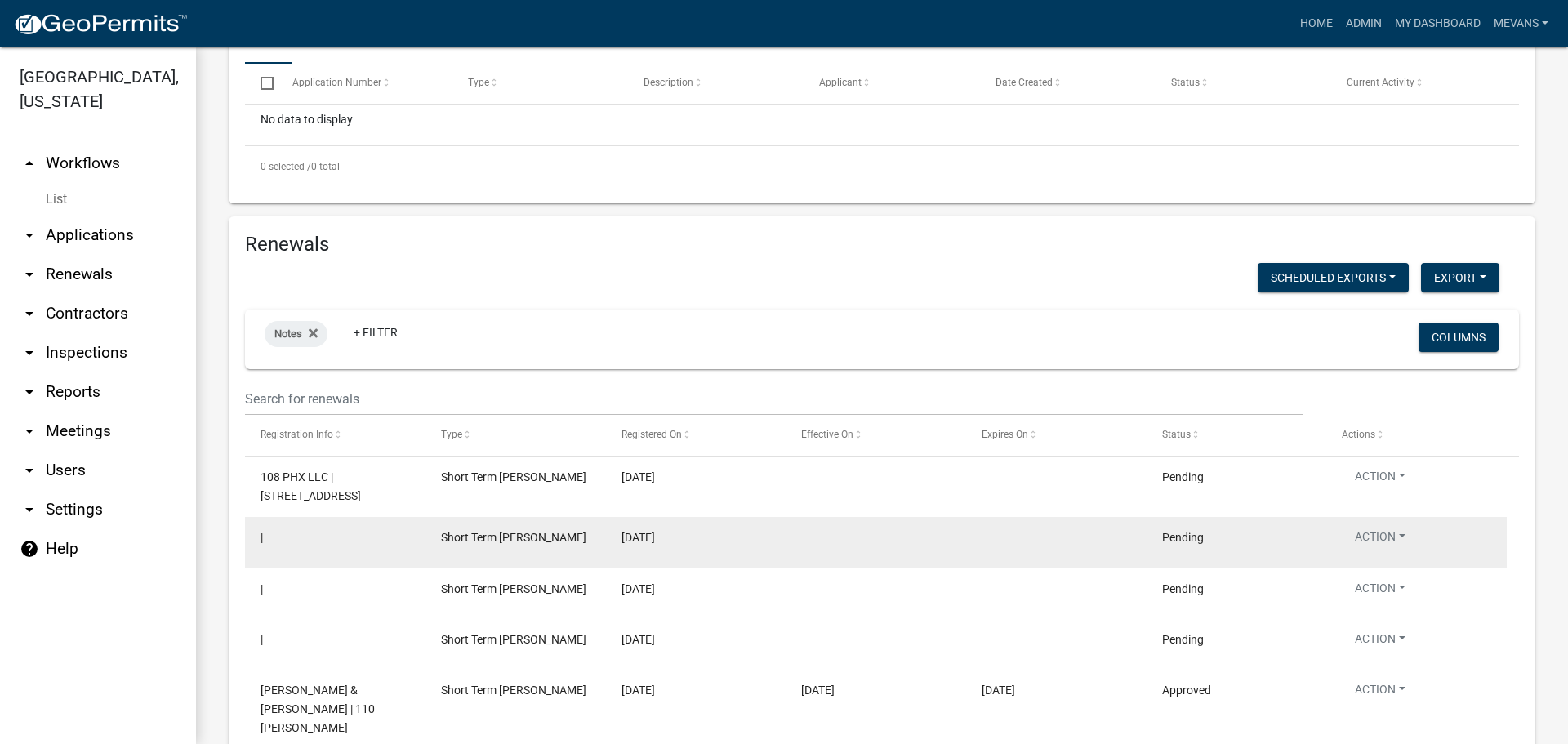
scroll to position [1059, 0]
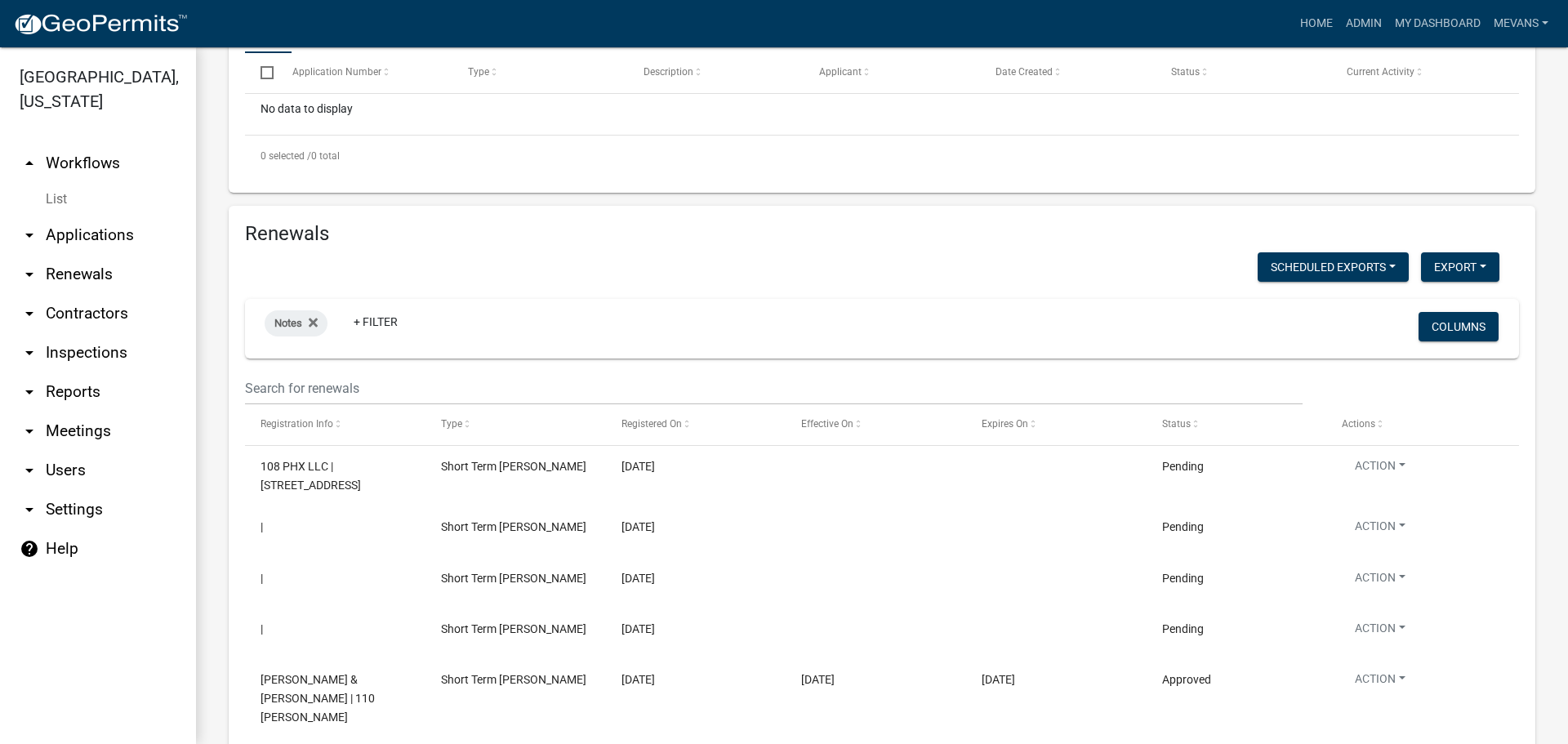
type input "301 bur"
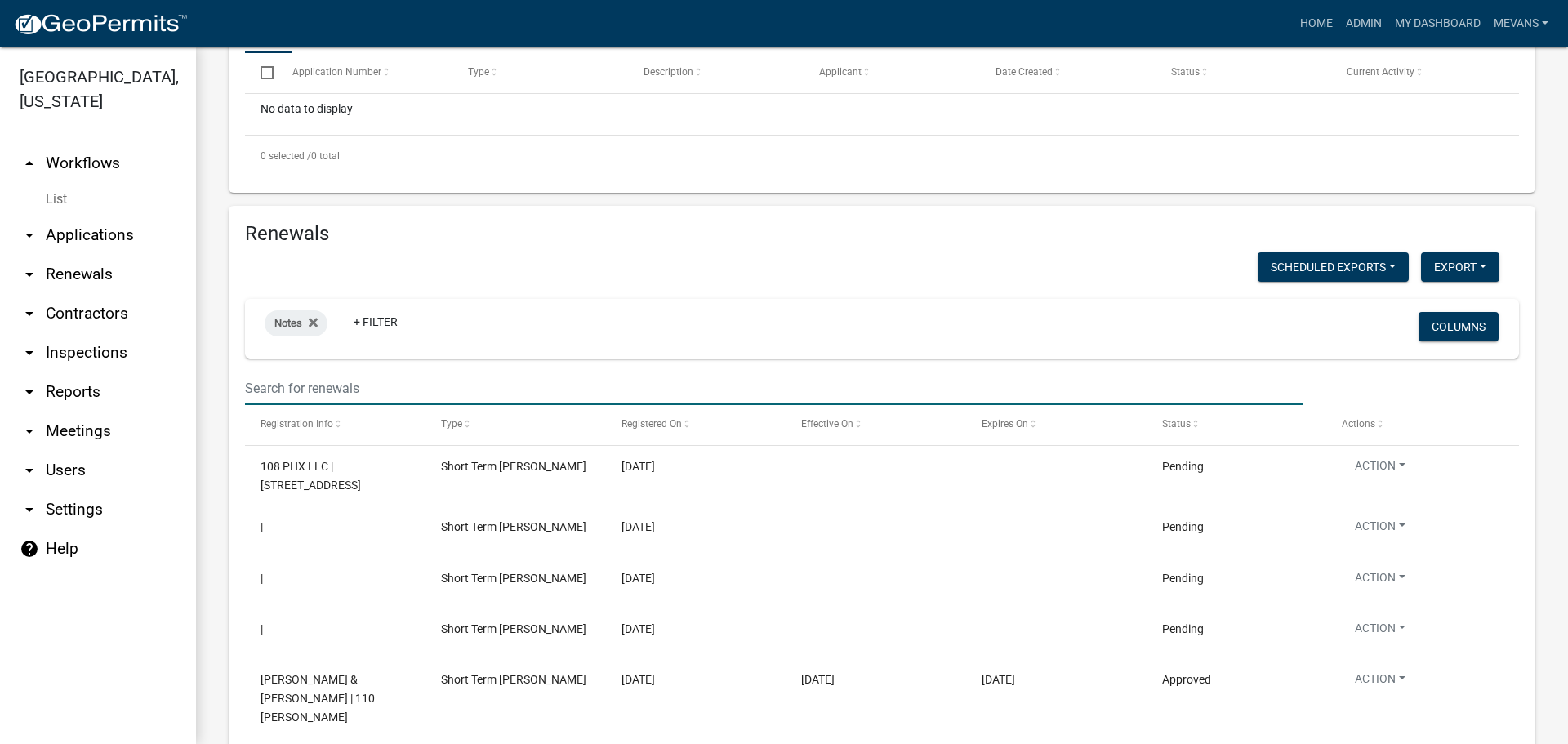
click at [287, 371] on input "text" at bounding box center [773, 388] width 1058 height 34
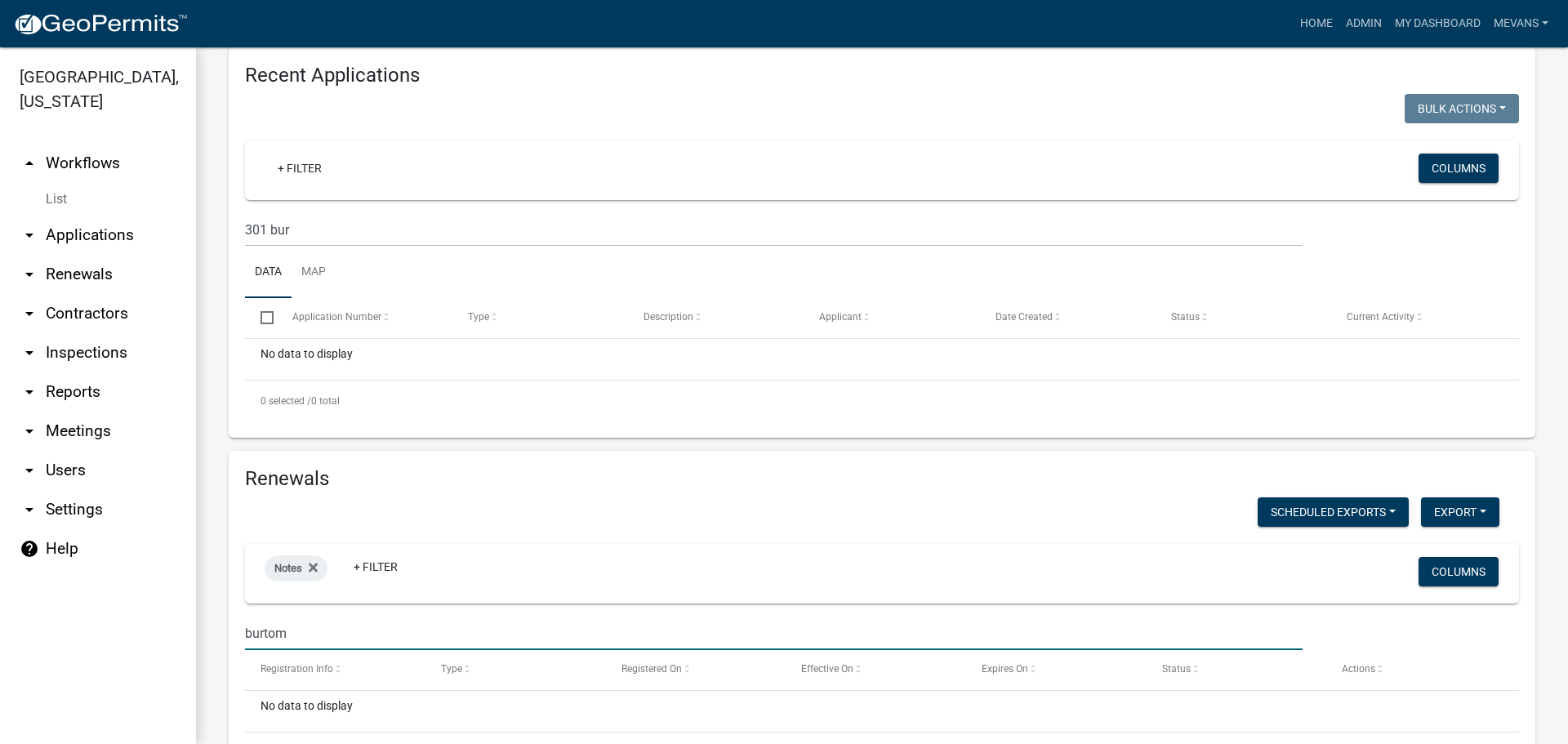
scroll to position [856, 0]
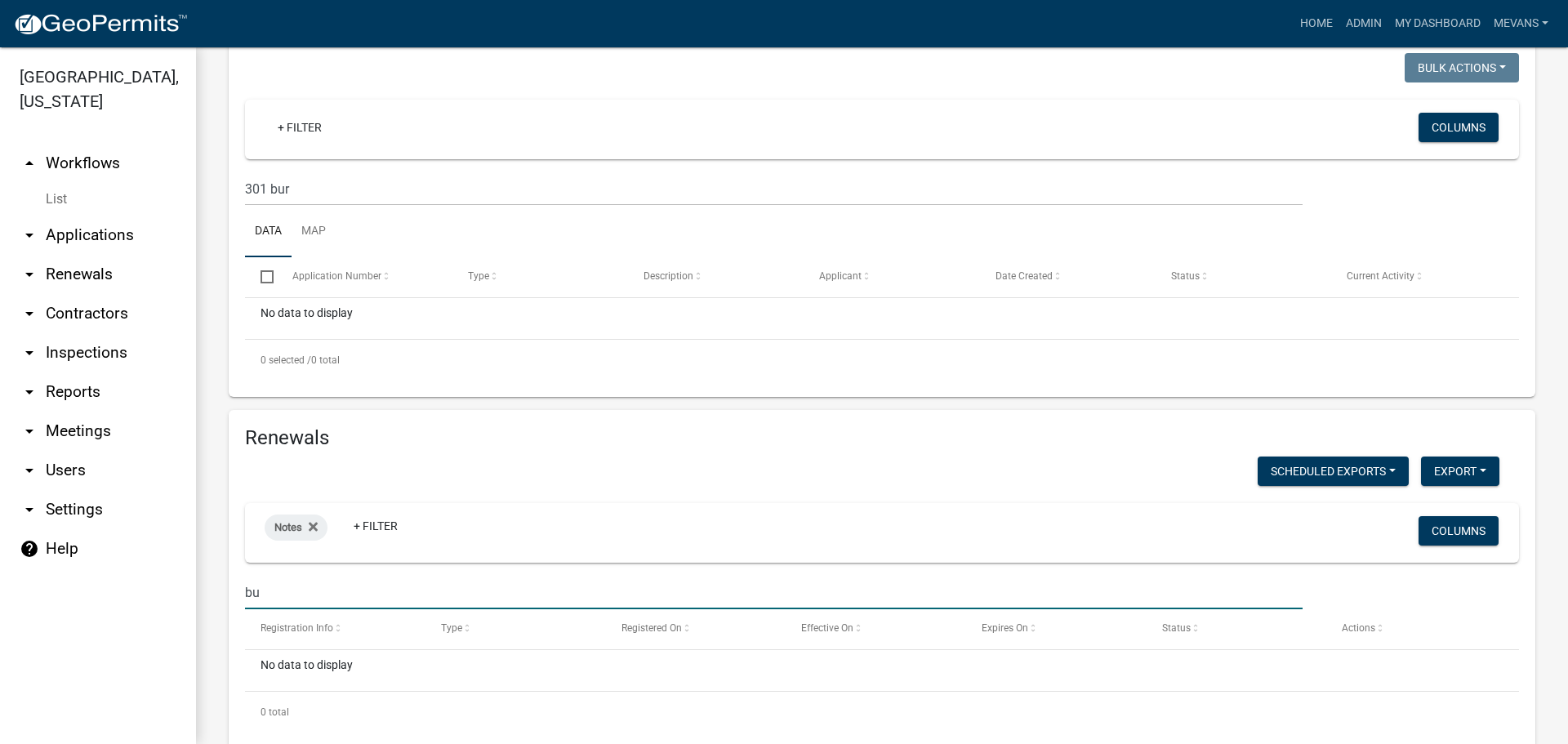
type input "b"
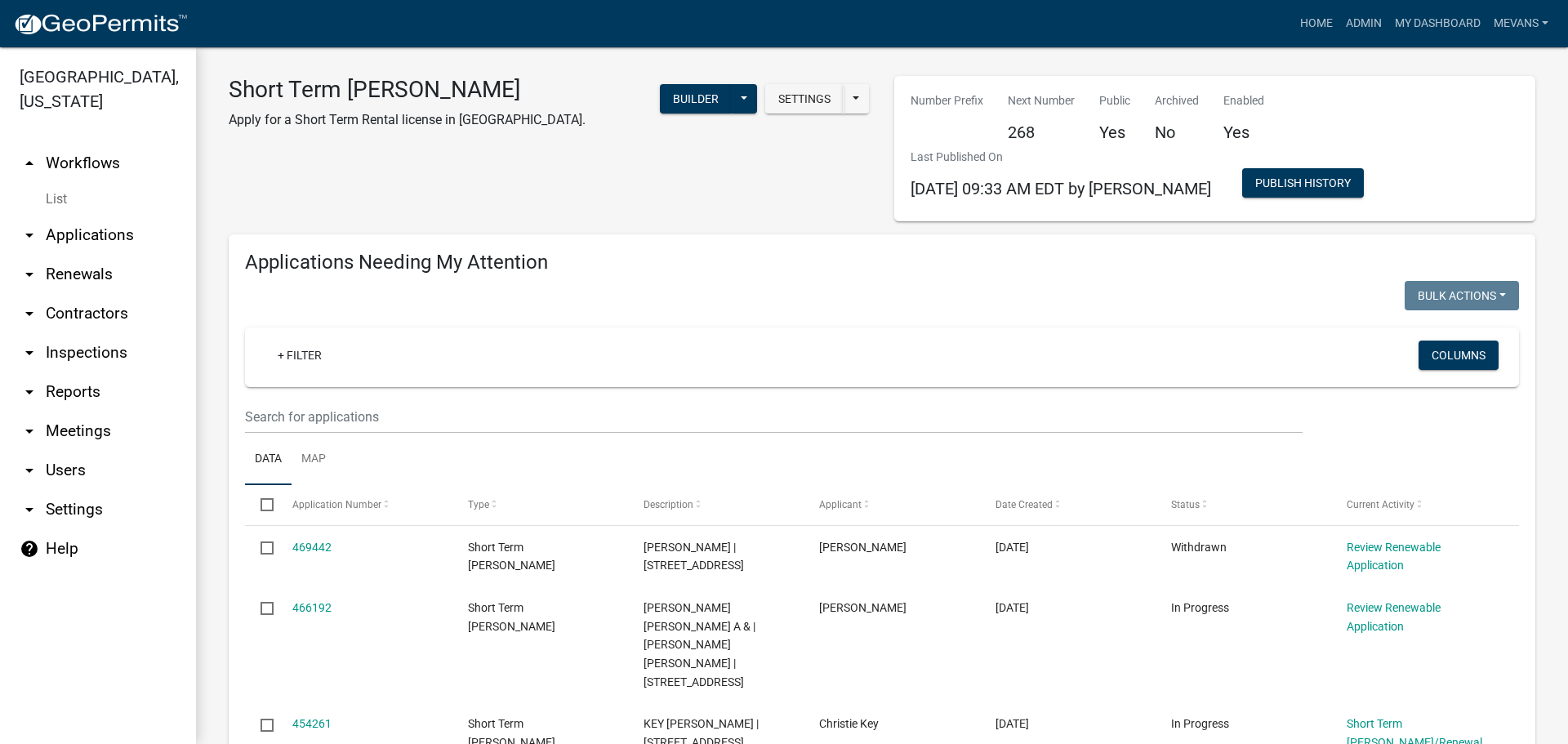
scroll to position [0, 0]
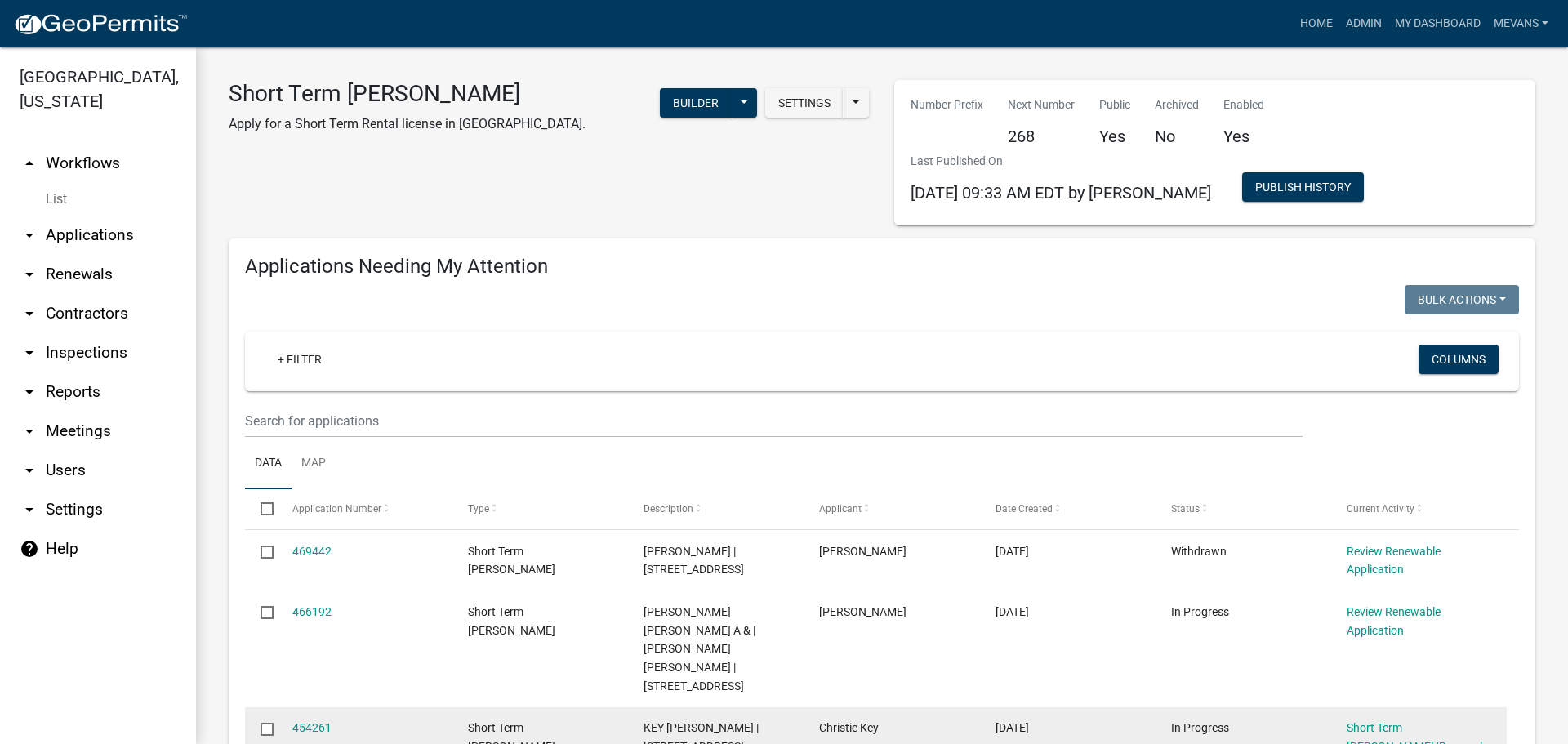
type input "301 Burtom"
